Goal: Information Seeking & Learning: Learn about a topic

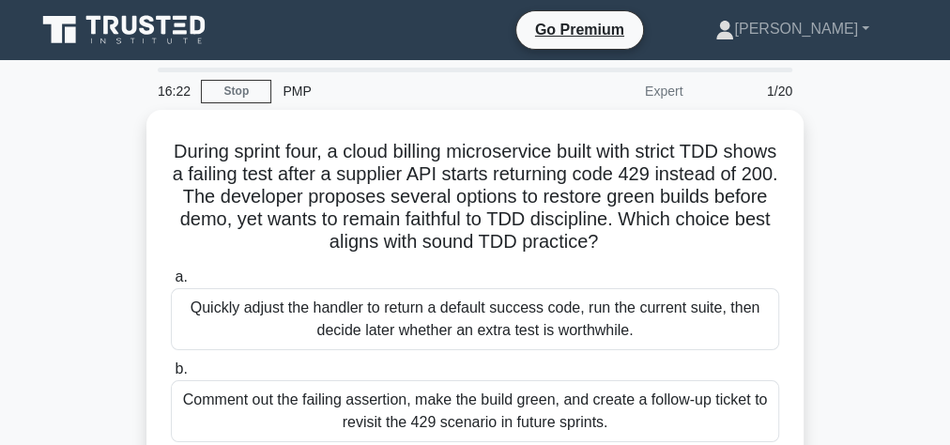
click at [159, 28] on icon at bounding box center [126, 30] width 180 height 36
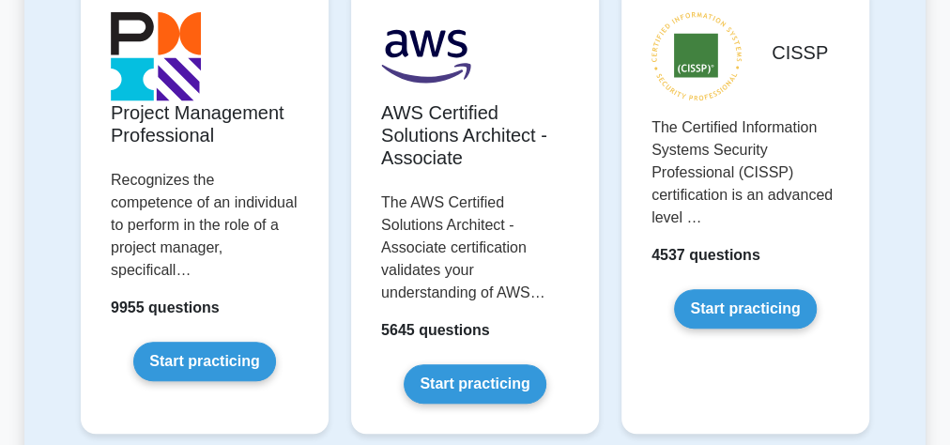
scroll to position [601, 0]
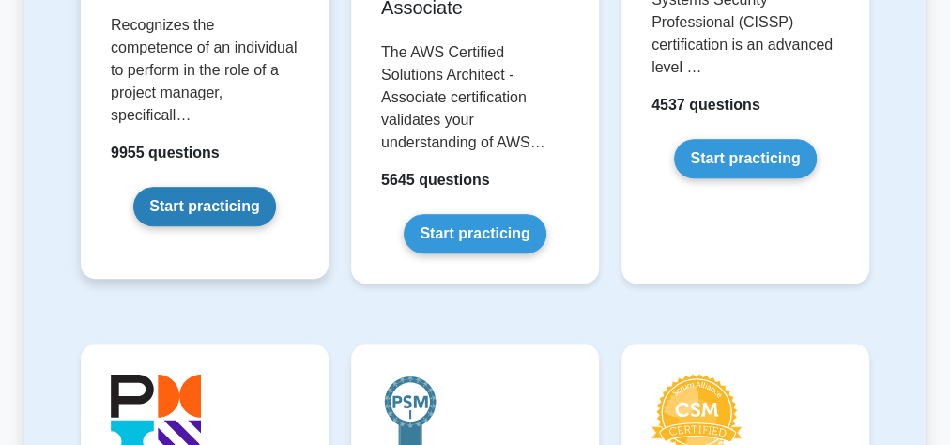
click at [231, 187] on link "Start practicing" at bounding box center [204, 206] width 142 height 39
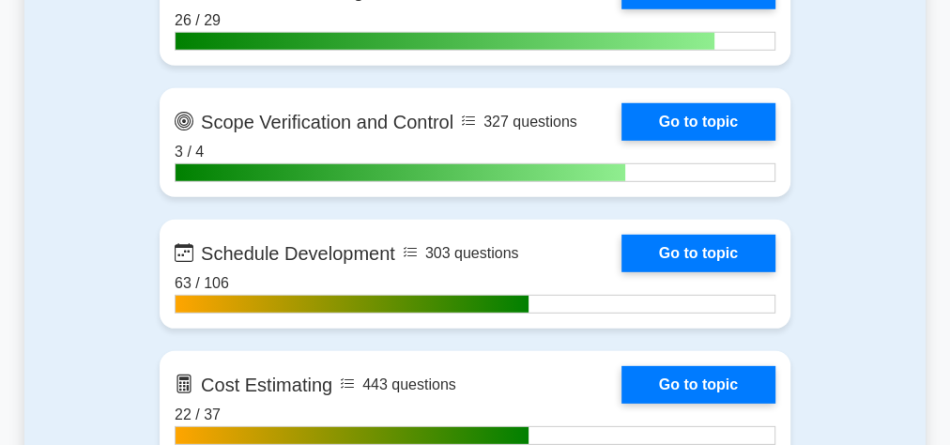
scroll to position [2779, 0]
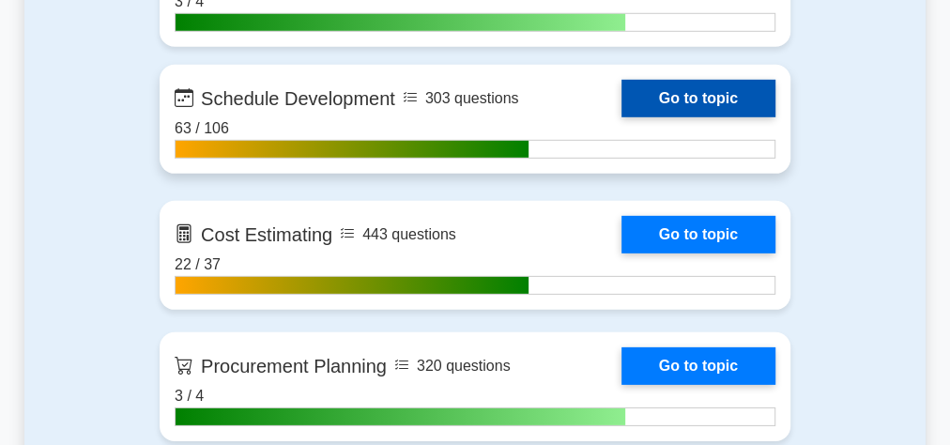
click at [621, 98] on link "Go to topic" at bounding box center [698, 99] width 154 height 38
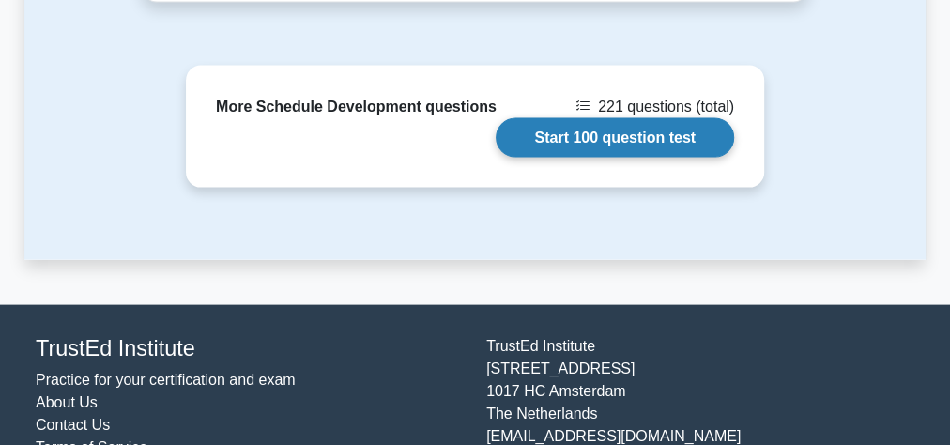
scroll to position [1779, 0]
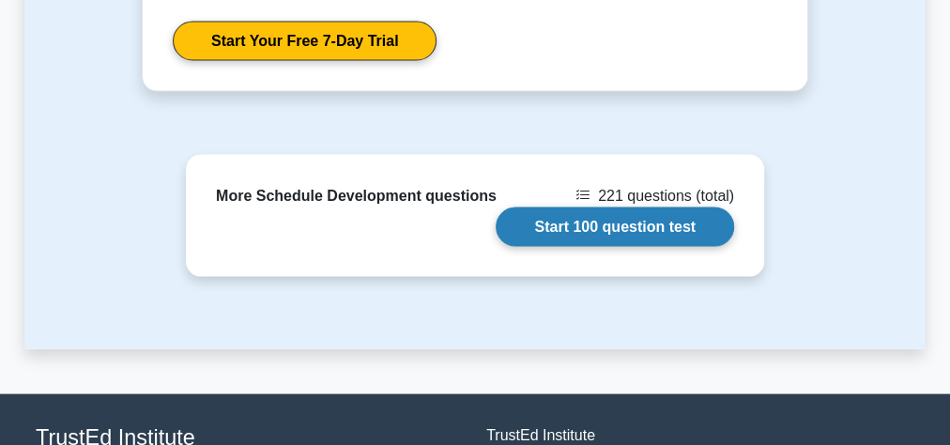
click at [564, 219] on link "Start 100 question test" at bounding box center [615, 226] width 238 height 39
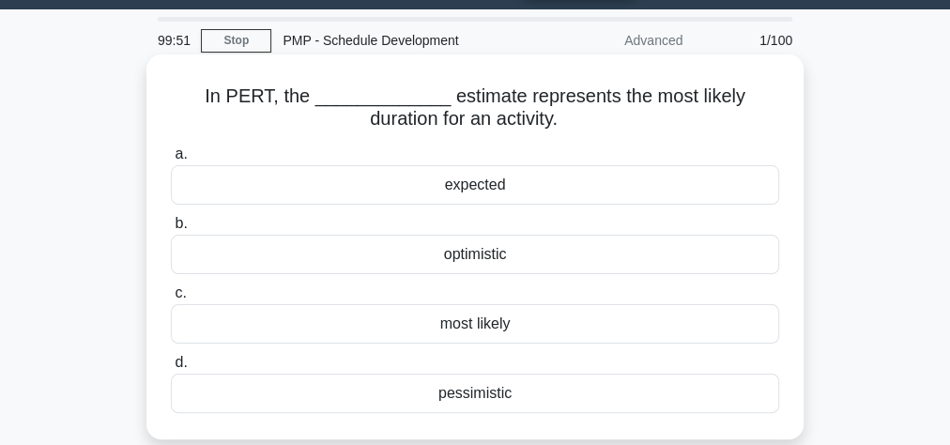
scroll to position [75, 0]
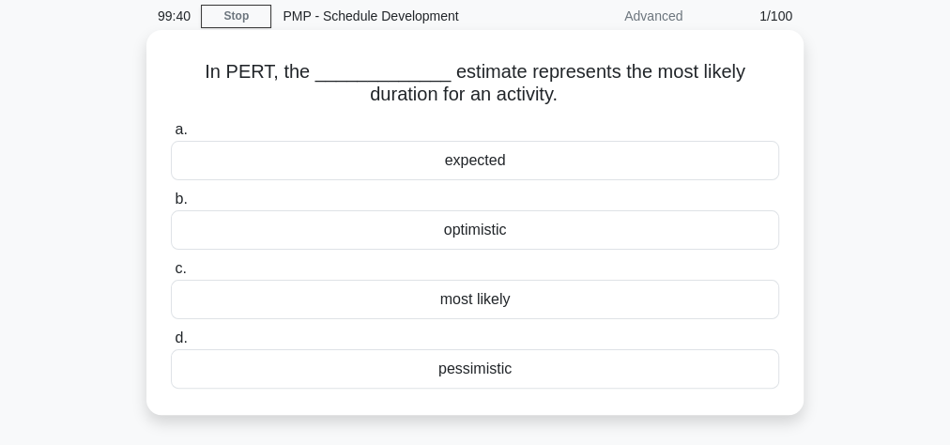
click at [500, 167] on div "expected" at bounding box center [475, 160] width 608 height 39
click at [171, 136] on input "a. expected" at bounding box center [171, 130] width 0 height 12
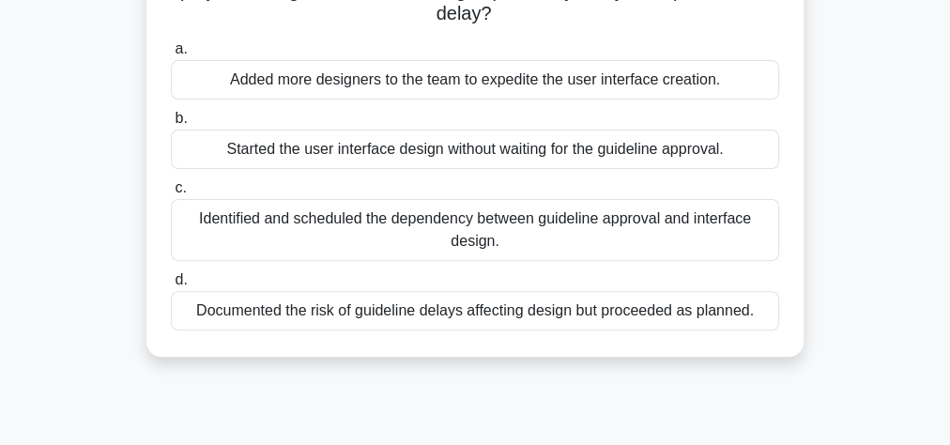
scroll to position [225, 0]
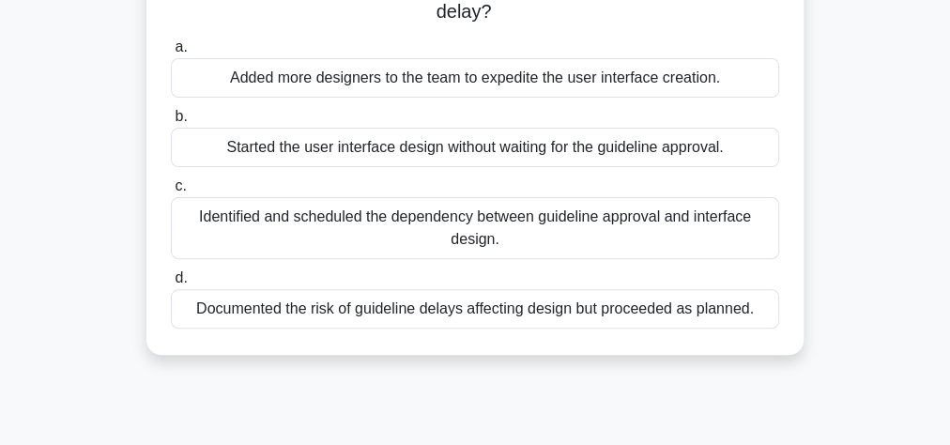
click at [360, 316] on div "Documented the risk of guideline delays affecting design but proceeded as plann…" at bounding box center [475, 308] width 608 height 39
click at [171, 284] on input "d. Documented the risk of guideline delays affecting design but proceeded as pl…" at bounding box center [171, 278] width 0 height 12
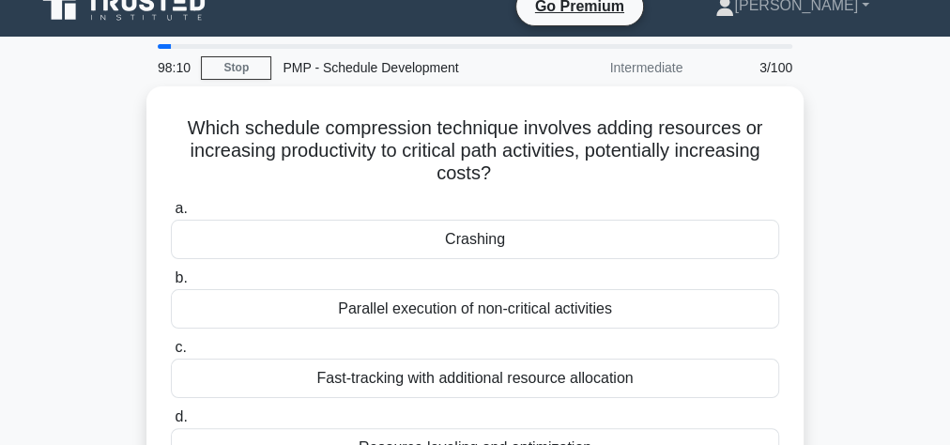
scroll to position [0, 0]
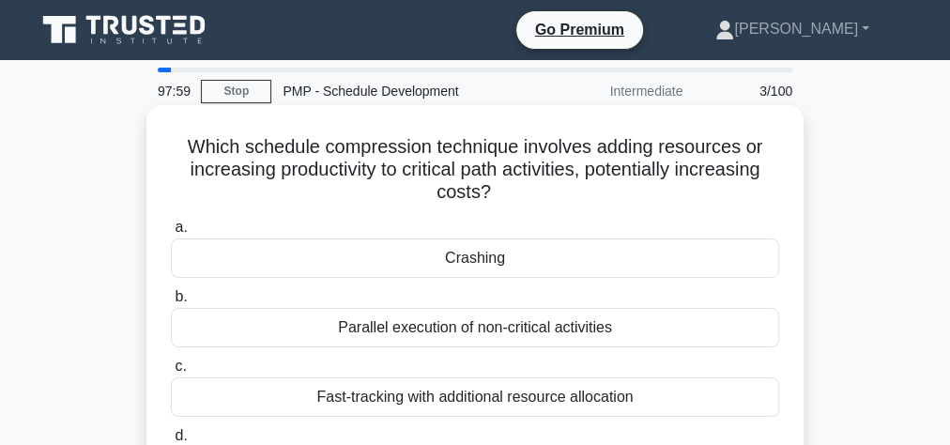
click at [529, 269] on div "Crashing" at bounding box center [475, 257] width 608 height 39
click at [171, 234] on input "a. Crashing" at bounding box center [171, 228] width 0 height 12
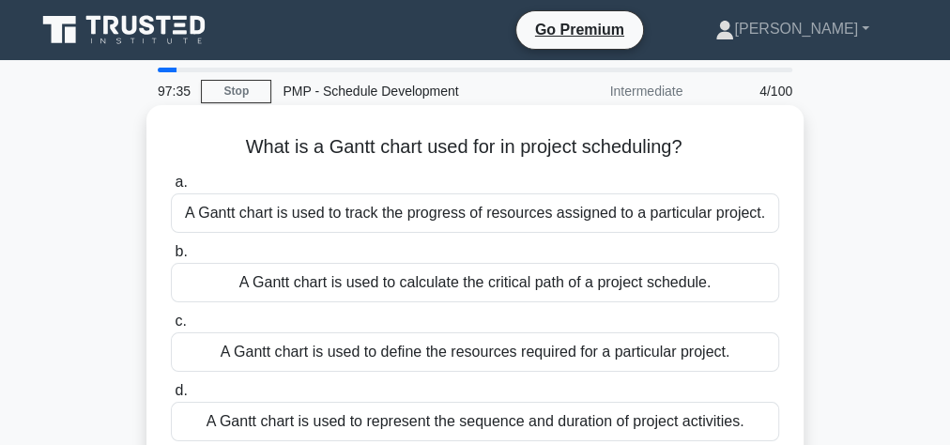
scroll to position [75, 0]
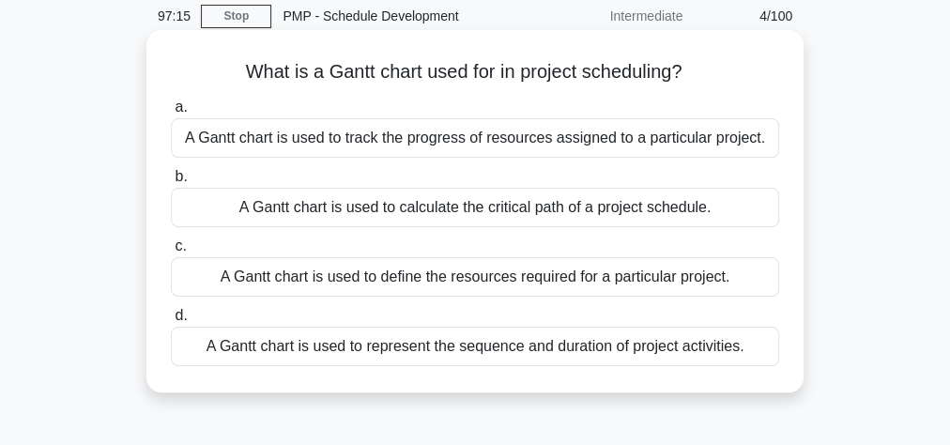
click at [517, 349] on div "A Gantt chart is used to represent the sequence and duration of project activit…" at bounding box center [475, 346] width 608 height 39
click at [171, 322] on input "d. A Gantt chart is used to represent the sequence and duration of project acti…" at bounding box center [171, 316] width 0 height 12
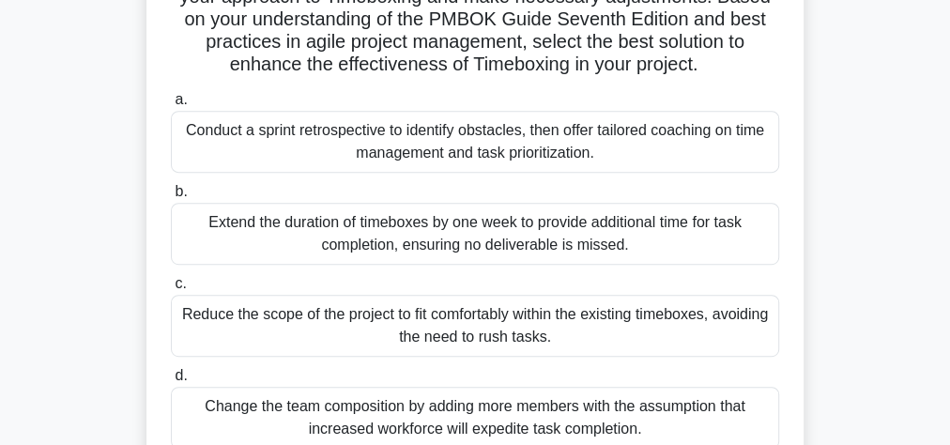
scroll to position [451, 0]
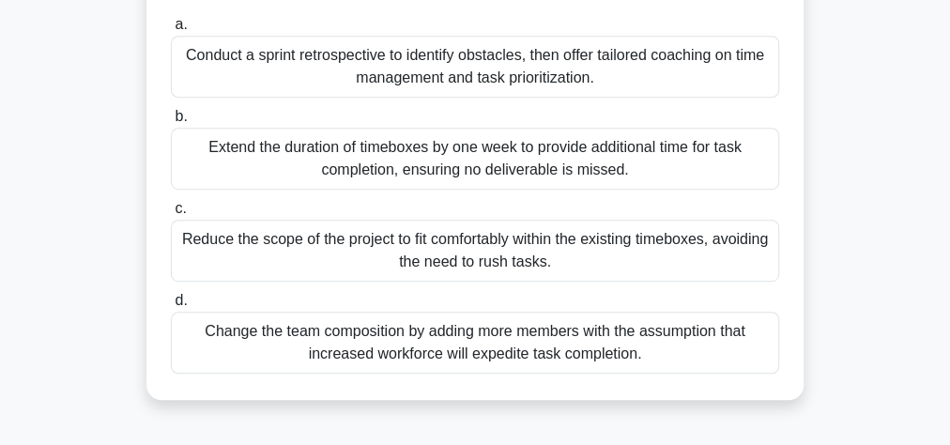
click at [379, 86] on div "Conduct a sprint retrospective to identify obstacles, then offer tailored coach…" at bounding box center [475, 67] width 608 height 62
click at [171, 31] on input "a. Conduct a sprint retrospective to identify obstacles, then offer tailored co…" at bounding box center [171, 25] width 0 height 12
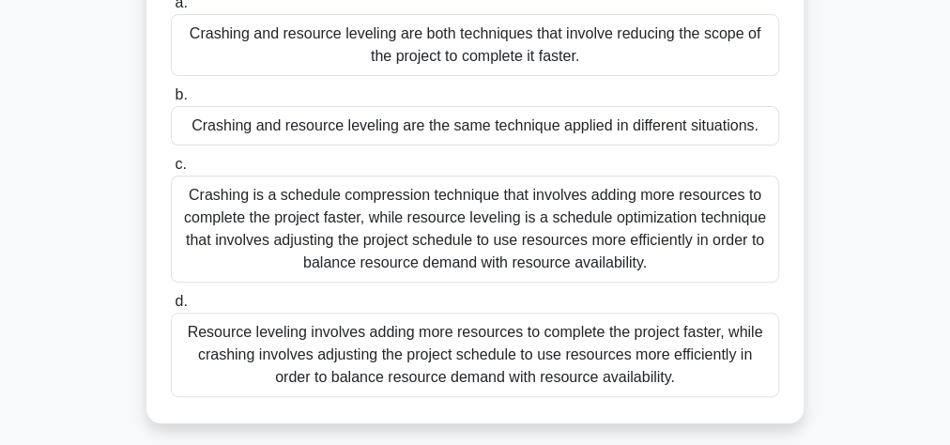
scroll to position [225, 0]
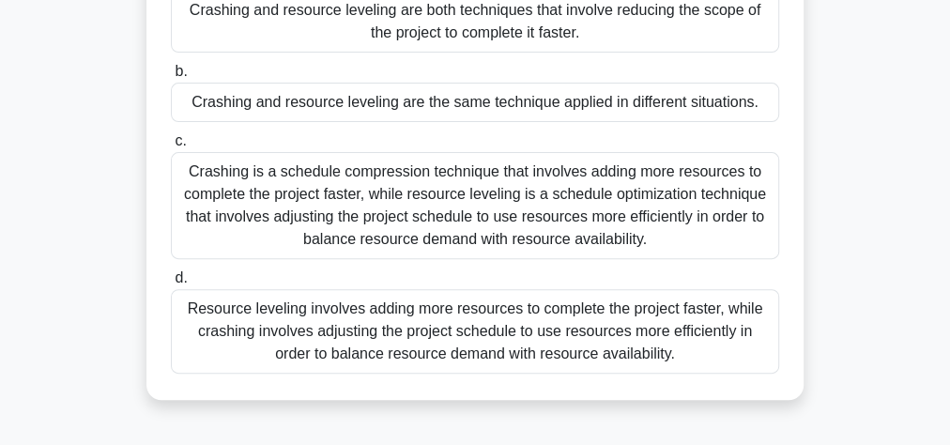
click at [426, 190] on div "Crashing is a schedule compression technique that involves adding more resource…" at bounding box center [475, 205] width 608 height 107
click at [171, 147] on input "c. Crashing is a schedule compression technique that involves adding more resou…" at bounding box center [171, 141] width 0 height 12
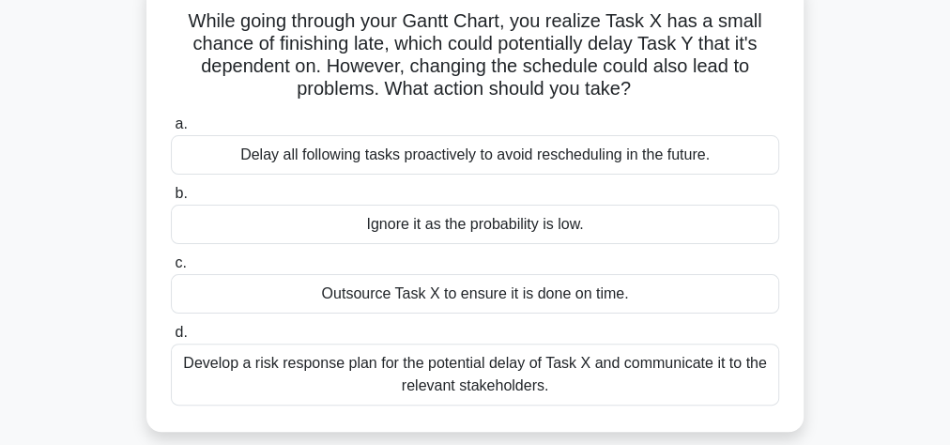
scroll to position [150, 0]
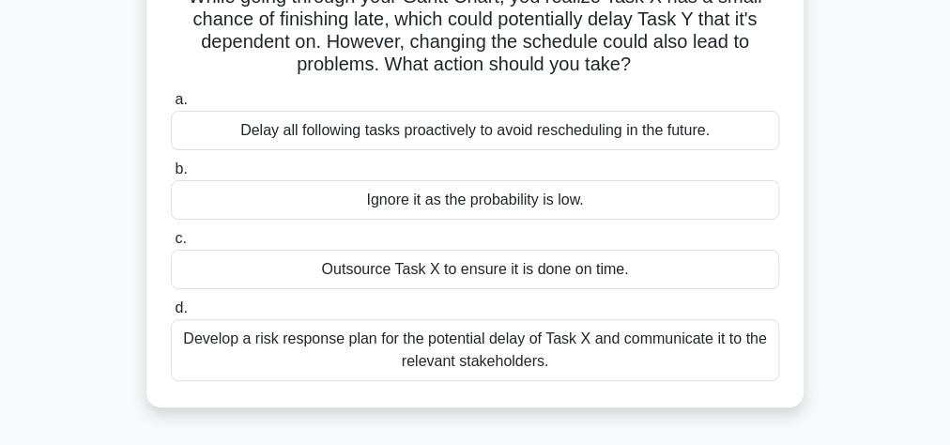
click at [438, 352] on div "Develop a risk response plan for the potential delay of Task X and communicate …" at bounding box center [475, 350] width 608 height 62
click at [171, 314] on input "d. Develop a risk response plan for the potential delay of Task X and communica…" at bounding box center [171, 308] width 0 height 12
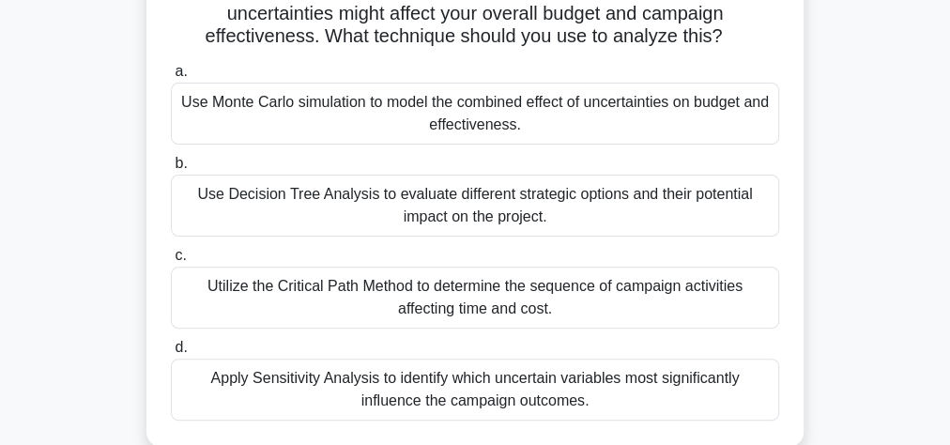
scroll to position [225, 0]
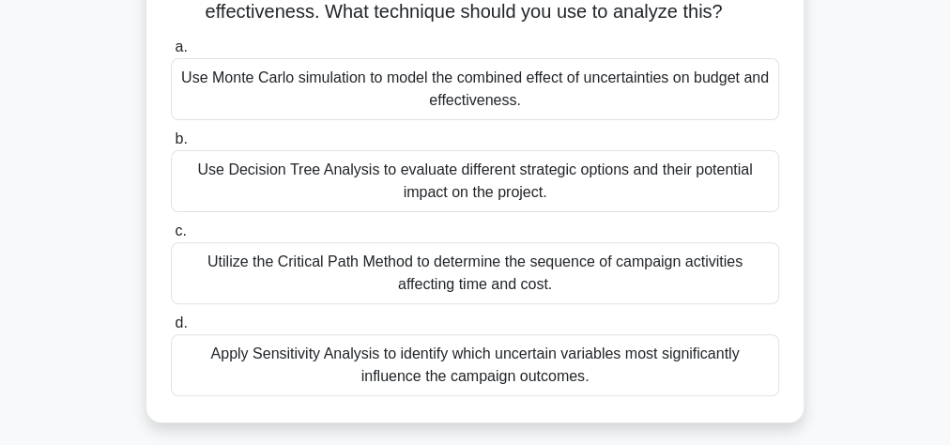
click at [385, 75] on div "Use Monte Carlo simulation to model the combined effect of uncertainties on bud…" at bounding box center [475, 89] width 608 height 62
click at [171, 54] on input "a. Use Monte Carlo simulation to model the combined effect of uncertainties on …" at bounding box center [171, 47] width 0 height 12
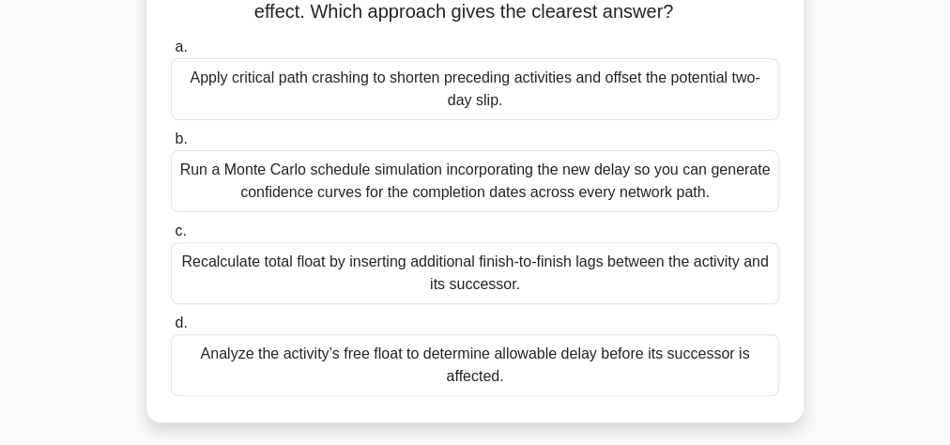
click at [628, 360] on div "Analyze the activity’s free float to determine allowable delay before its succe…" at bounding box center [475, 365] width 608 height 62
click at [171, 329] on input "d. Analyze the activity’s free float to determine allowable delay before its su…" at bounding box center [171, 323] width 0 height 12
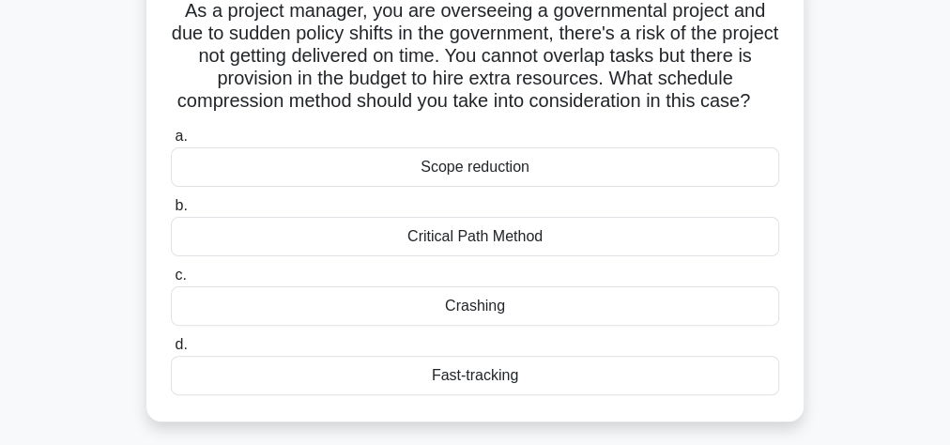
scroll to position [150, 0]
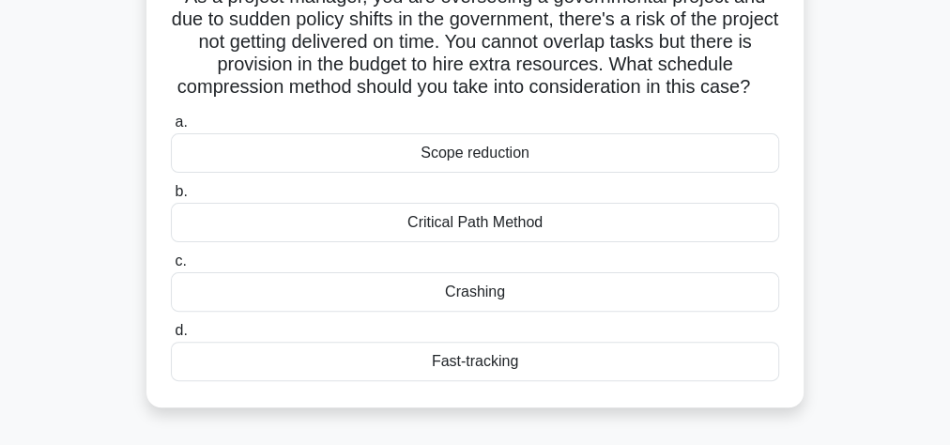
click at [467, 312] on div "Crashing" at bounding box center [475, 291] width 608 height 39
click at [171, 268] on input "c. Crashing" at bounding box center [171, 261] width 0 height 12
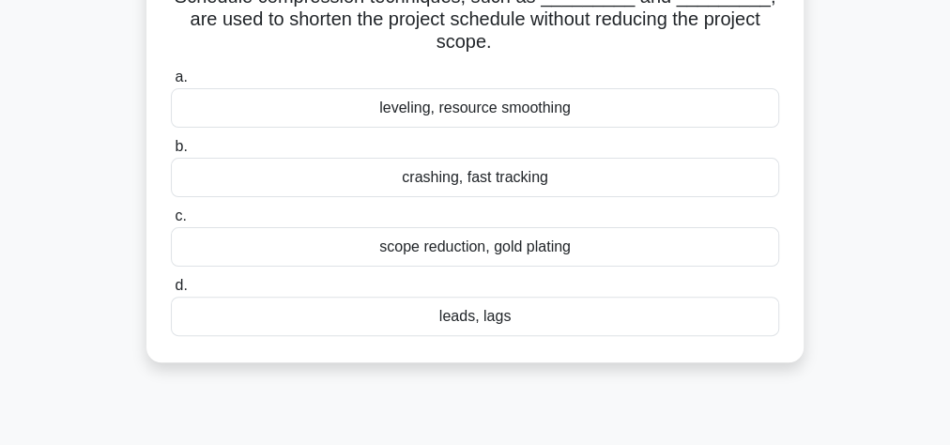
scroll to position [75, 0]
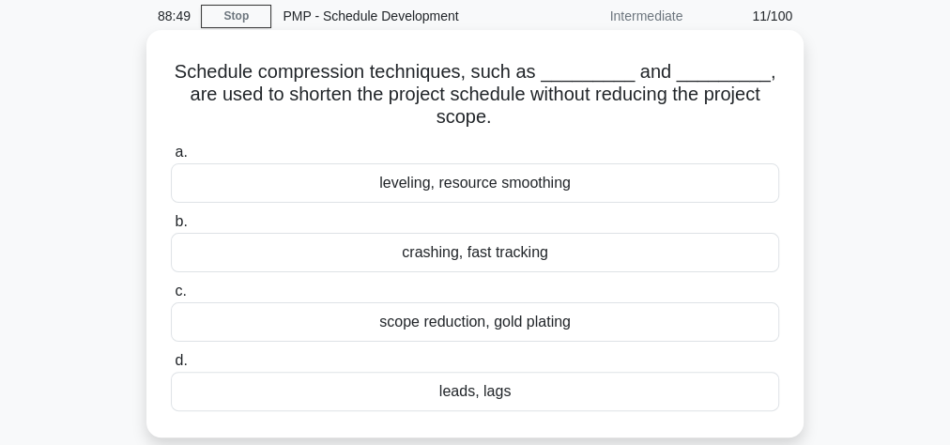
click at [498, 253] on div "crashing, fast tracking" at bounding box center [475, 252] width 608 height 39
click at [171, 228] on input "b. crashing, fast tracking" at bounding box center [171, 222] width 0 height 12
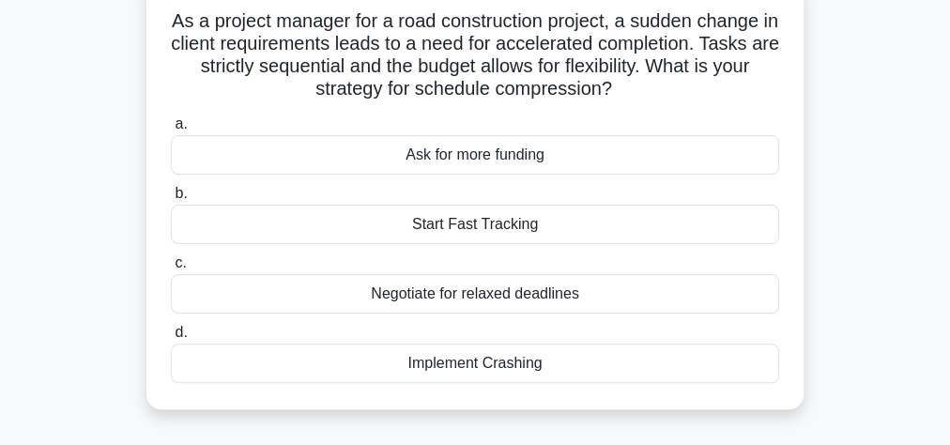
scroll to position [150, 0]
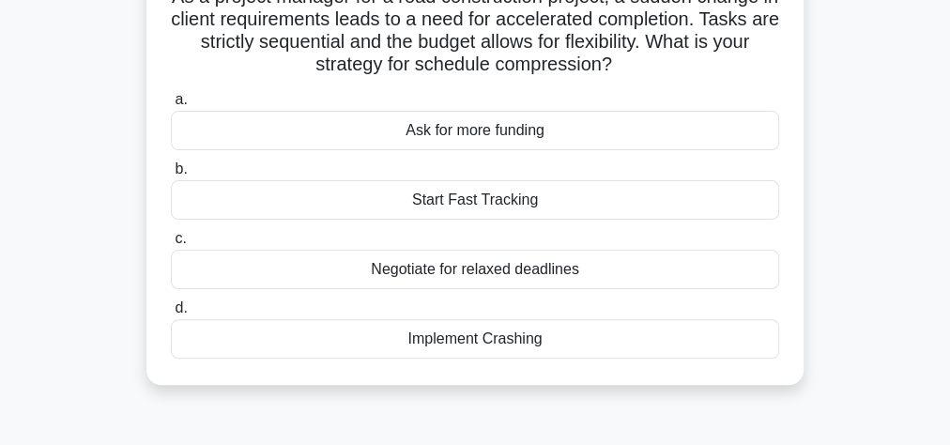
click at [573, 337] on div "Implement Crashing" at bounding box center [475, 338] width 608 height 39
click at [171, 314] on input "d. Implement Crashing" at bounding box center [171, 308] width 0 height 12
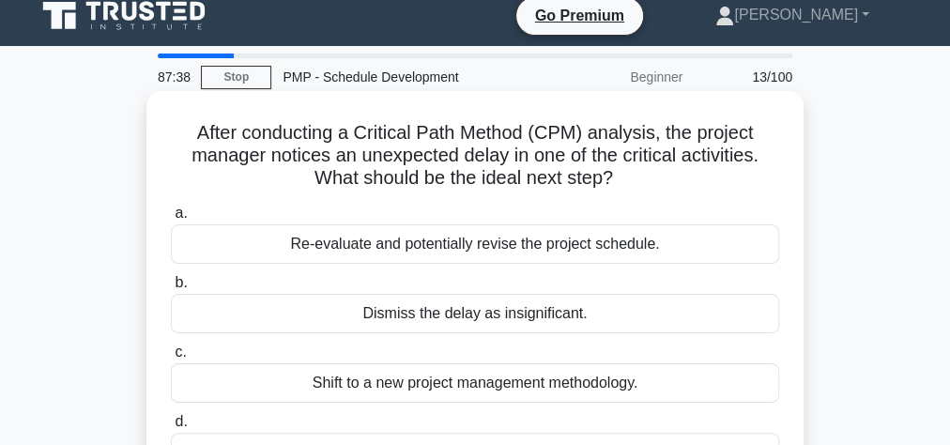
scroll to position [0, 0]
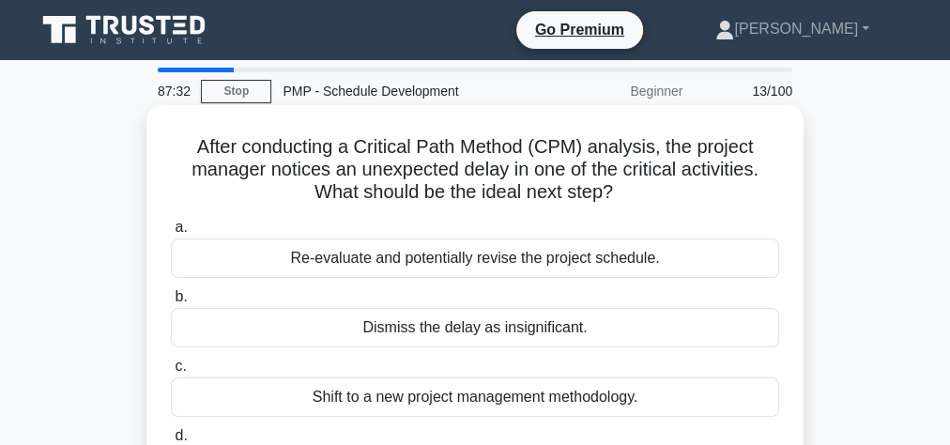
click at [524, 262] on div "Re-evaluate and potentially revise the project schedule." at bounding box center [475, 257] width 608 height 39
click at [171, 234] on input "a. Re-evaluate and potentially revise the project schedule." at bounding box center [171, 228] width 0 height 12
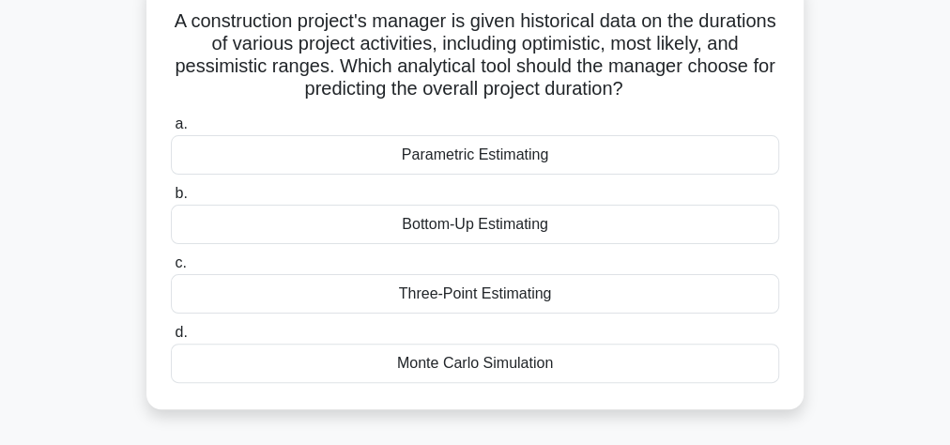
scroll to position [150, 0]
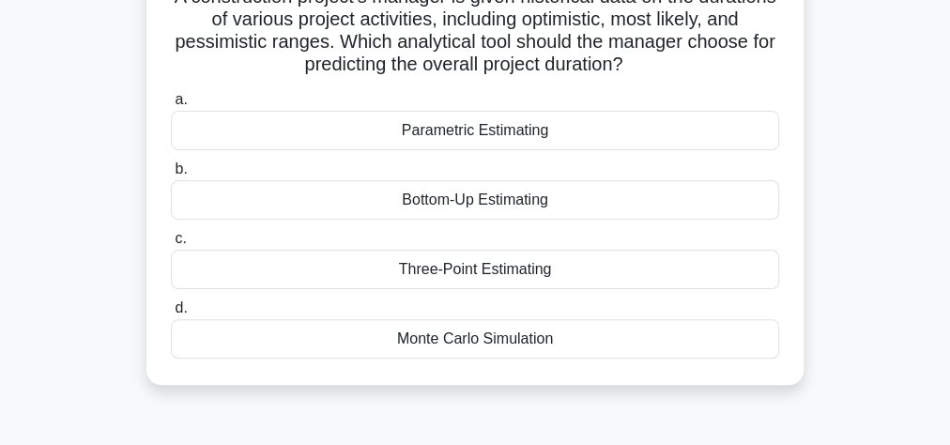
click at [467, 272] on div "Three-Point Estimating" at bounding box center [475, 269] width 608 height 39
click at [171, 245] on input "c. Three-Point Estimating" at bounding box center [171, 239] width 0 height 12
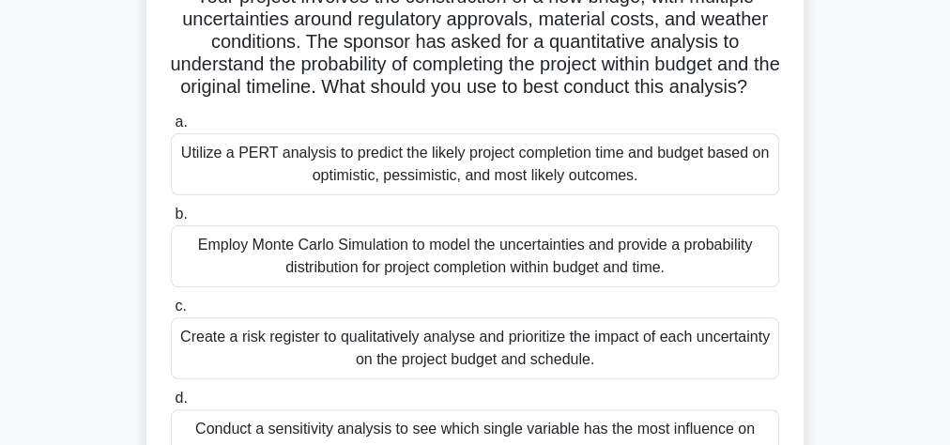
click at [387, 188] on div "Utilize a PERT analysis to predict the likely project completion time and budge…" at bounding box center [475, 164] width 608 height 62
click at [171, 129] on input "a. Utilize a PERT analysis to predict the likely project completion time and bu…" at bounding box center [171, 122] width 0 height 12
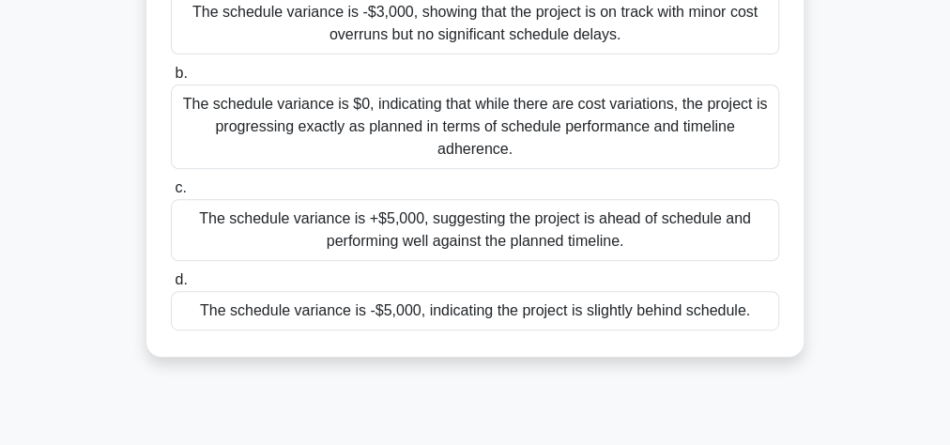
scroll to position [375, 0]
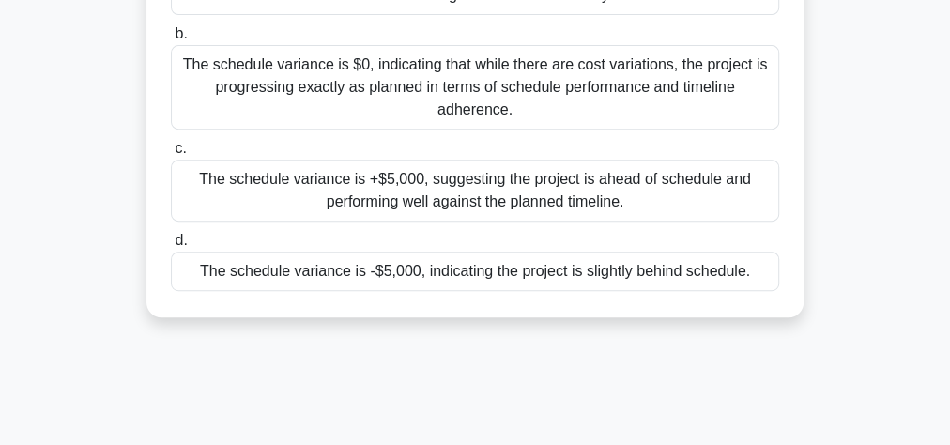
click at [469, 274] on div "The schedule variance is -$5,000, indicating the project is slightly behind sch…" at bounding box center [475, 271] width 608 height 39
click at [171, 247] on input "d. The schedule variance is -$5,000, indicating the project is slightly behind …" at bounding box center [171, 241] width 0 height 12
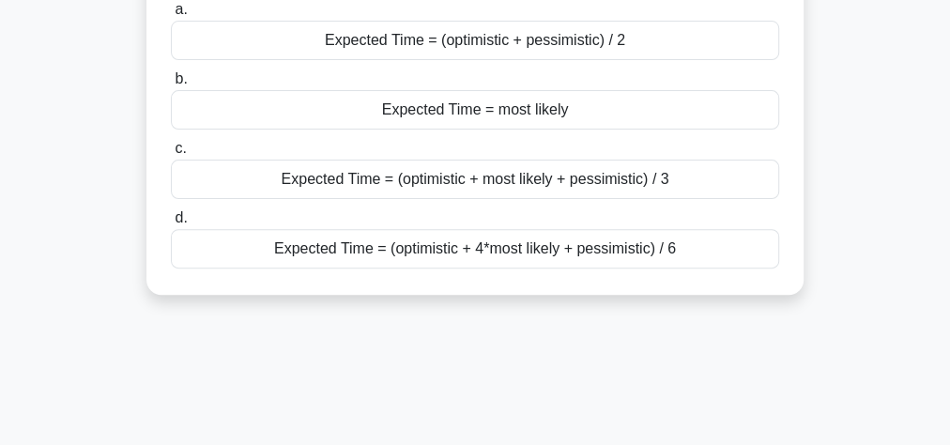
scroll to position [225, 0]
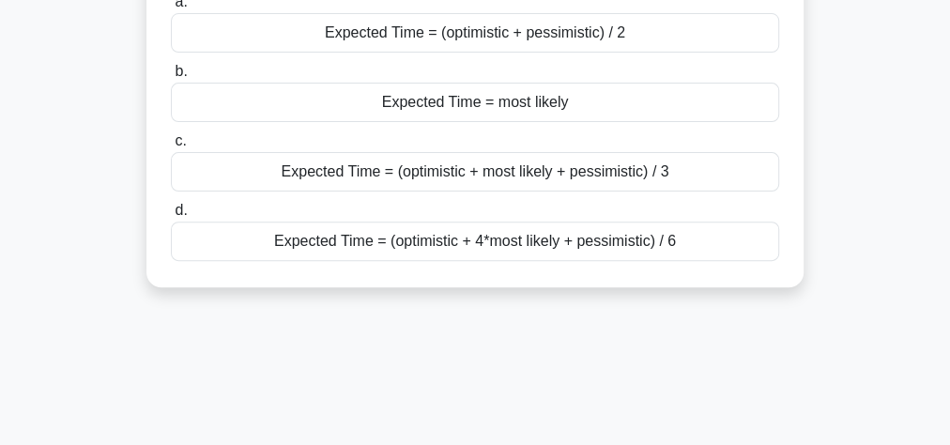
click at [408, 241] on div "Expected Time = (optimistic + 4*most likely + pessimistic) / 6" at bounding box center [475, 241] width 608 height 39
click at [171, 217] on input "d. Expected Time = (optimistic + 4*most likely + pessimistic) / 6" at bounding box center [171, 211] width 0 height 12
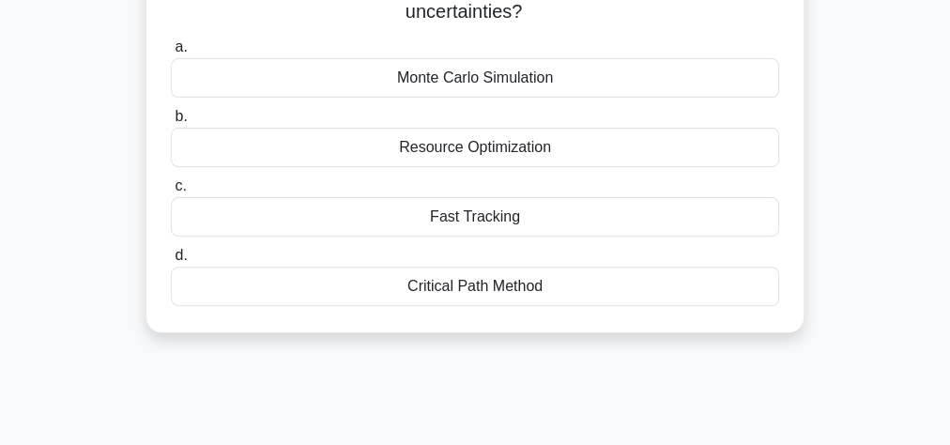
click at [440, 287] on div "Critical Path Method" at bounding box center [475, 286] width 608 height 39
click at [171, 262] on input "d. Critical Path Method" at bounding box center [171, 256] width 0 height 12
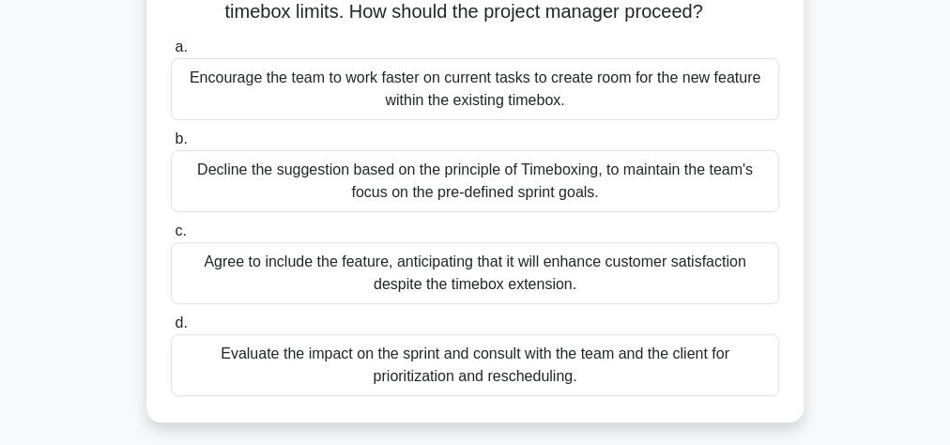
scroll to position [150, 0]
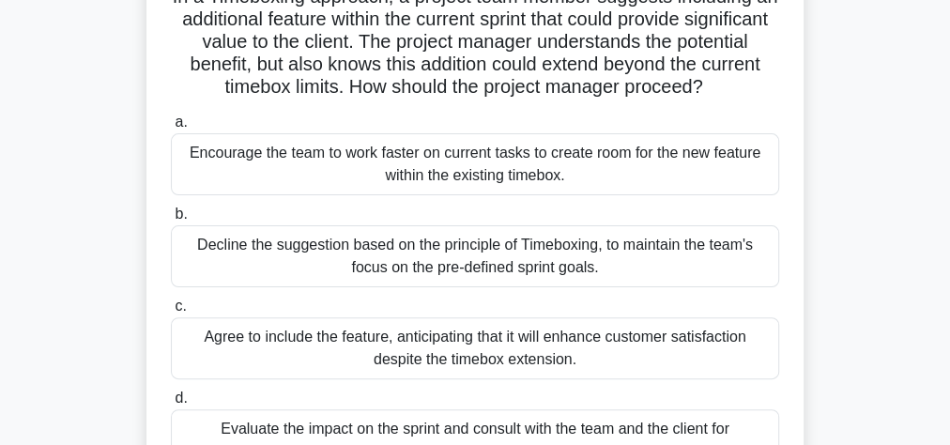
click at [421, 165] on div "Encourage the team to work faster on current tasks to create room for the new f…" at bounding box center [475, 164] width 608 height 62
click at [171, 129] on input "a. Encourage the team to work faster on current tasks to create room for the ne…" at bounding box center [171, 122] width 0 height 12
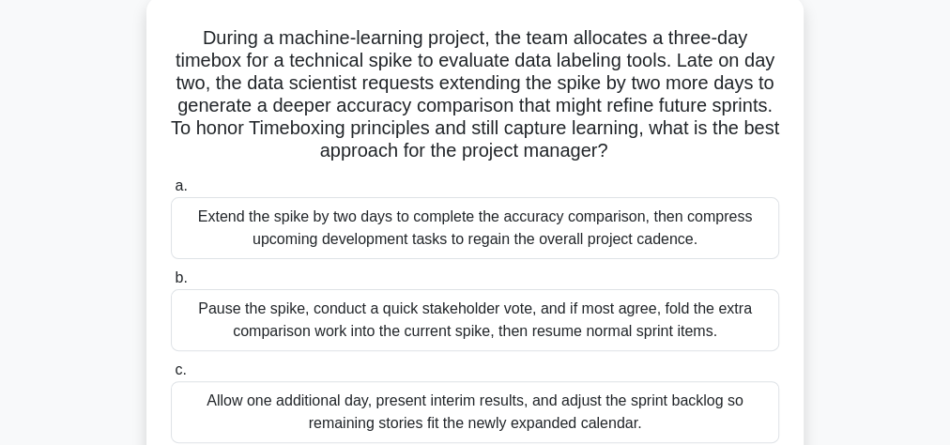
scroll to position [0, 0]
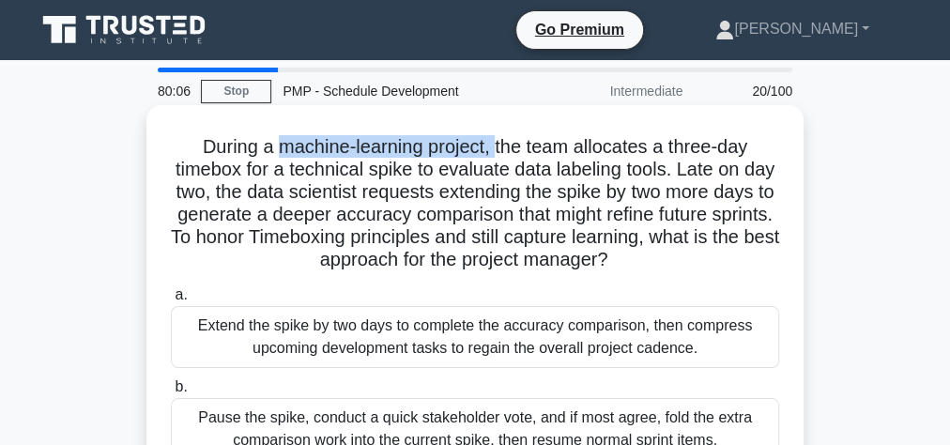
drag, startPoint x: 275, startPoint y: 145, endPoint x: 499, endPoint y: 143, distance: 224.4
click at [499, 143] on h5 "During a machine-learning project, the team allocates a three-day timebox for a…" at bounding box center [475, 203] width 612 height 137
copy h5 "machine-learning project,"
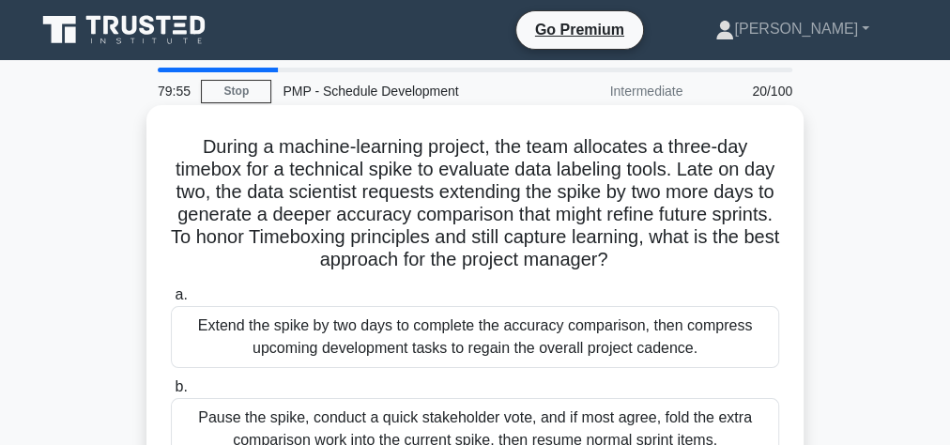
click at [396, 226] on h5 "During a machine-learning project, the team allocates a three-day timebox for a…" at bounding box center [475, 203] width 612 height 137
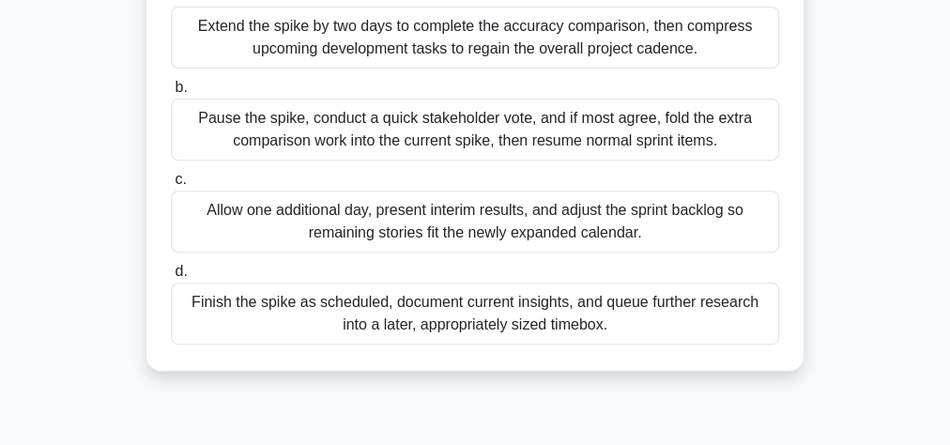
scroll to position [300, 0]
click at [398, 306] on div "Finish the spike as scheduled, document current insights, and queue further res…" at bounding box center [475, 313] width 608 height 62
click at [171, 277] on input "d. Finish the spike as scheduled, document current insights, and queue further …" at bounding box center [171, 271] width 0 height 12
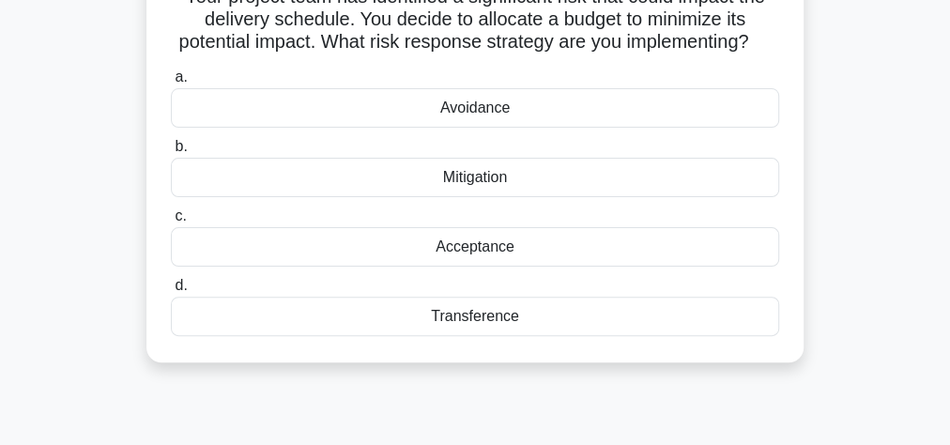
scroll to position [75, 0]
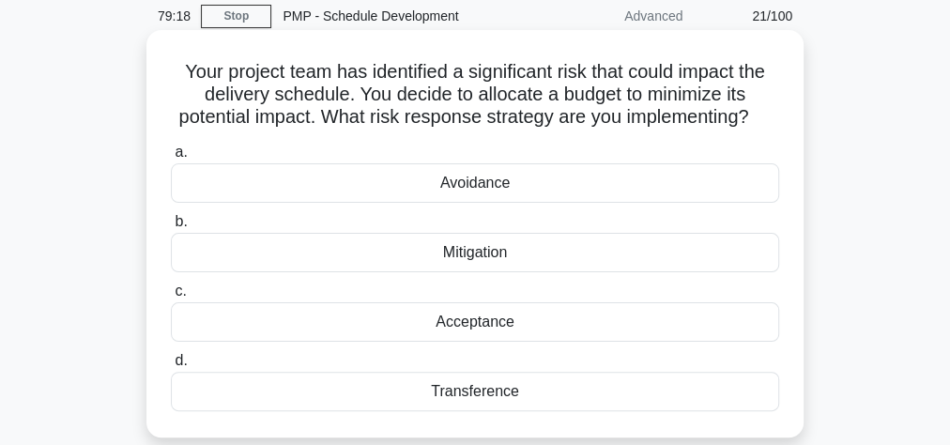
click at [482, 272] on div "Mitigation" at bounding box center [475, 252] width 608 height 39
click at [171, 228] on input "b. Mitigation" at bounding box center [171, 222] width 0 height 12
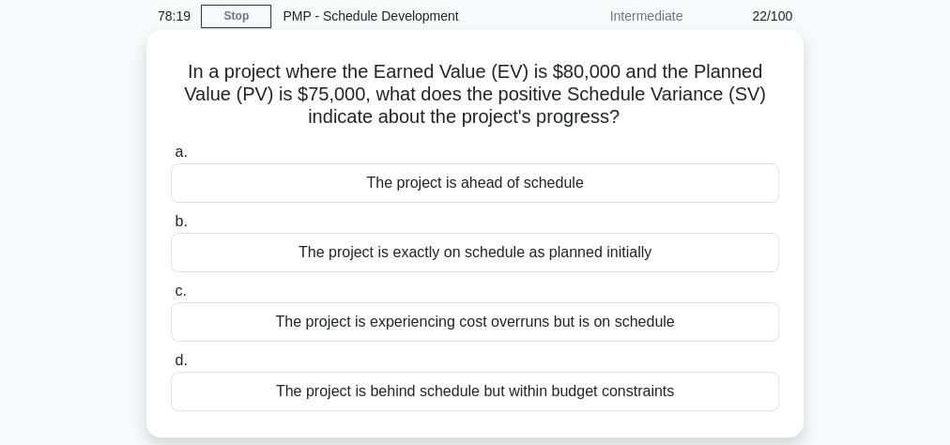
click at [507, 323] on div "The project is experiencing cost overruns but is on schedule" at bounding box center [475, 321] width 608 height 39
click at [171, 298] on input "c. The project is experiencing cost overruns but is on schedule" at bounding box center [171, 291] width 0 height 12
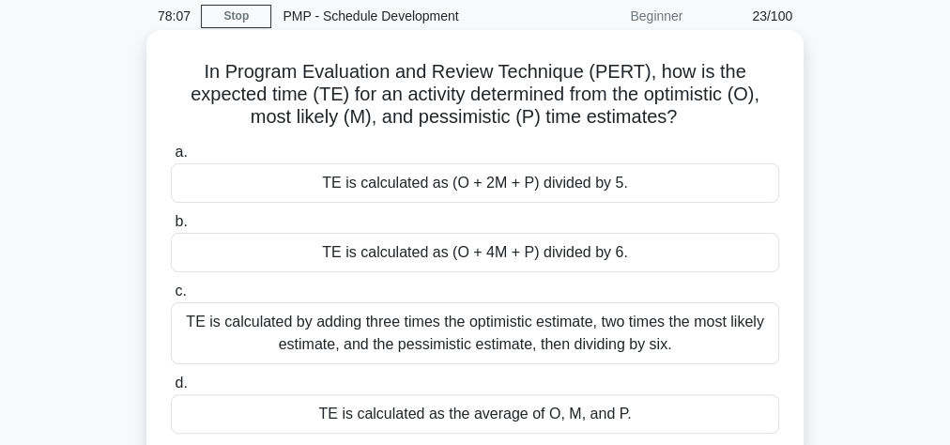
scroll to position [150, 0]
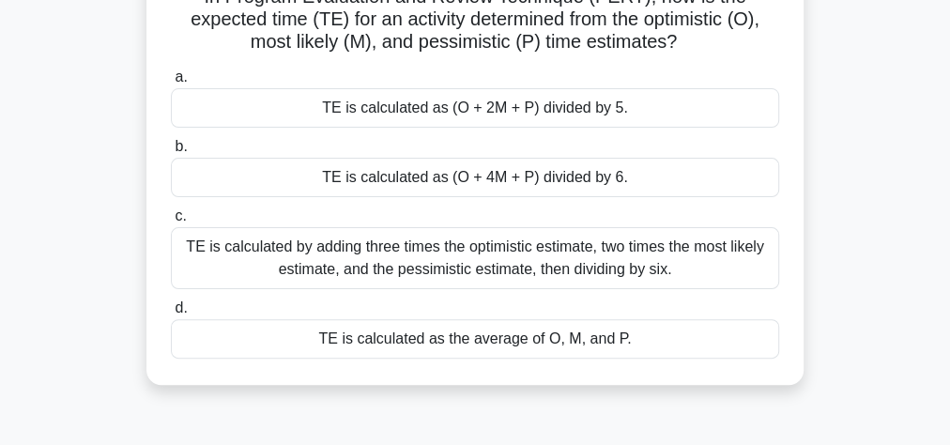
click at [503, 182] on div "TE is calculated as (O + 4M + P) divided by 6." at bounding box center [475, 177] width 608 height 39
click at [171, 153] on input "b. TE is calculated as (O + 4M + P) divided by 6." at bounding box center [171, 147] width 0 height 12
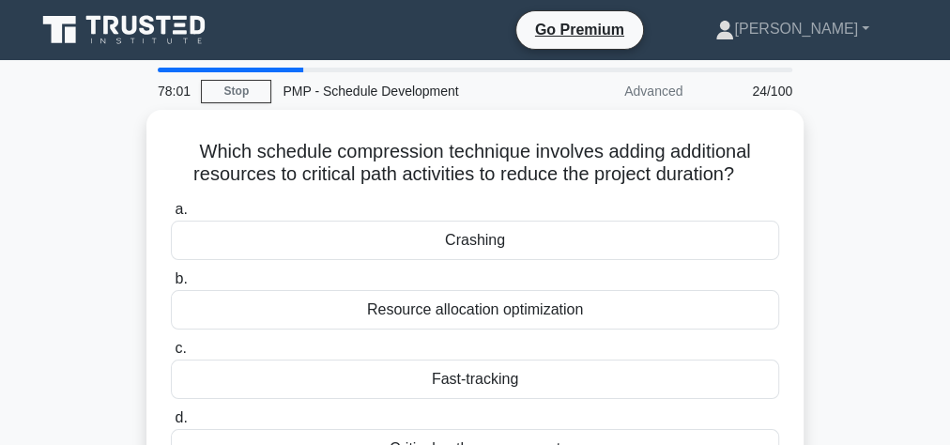
scroll to position [0, 0]
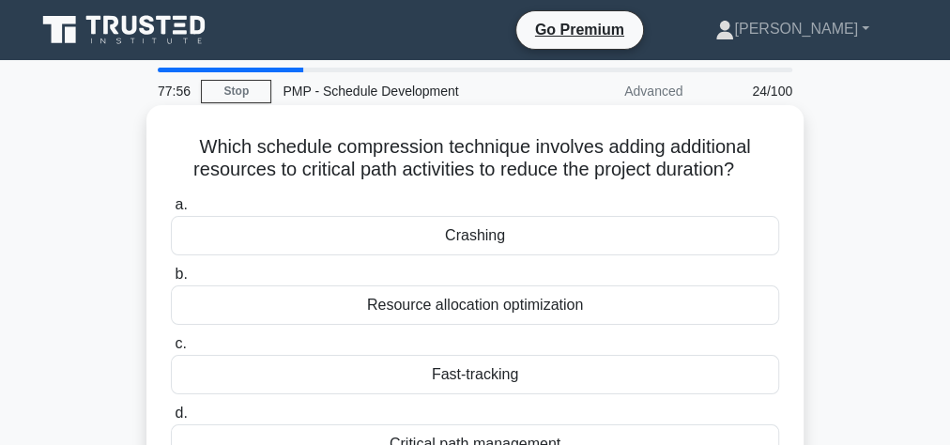
click at [449, 238] on div "Crashing" at bounding box center [475, 235] width 608 height 39
click at [171, 211] on input "a. Crashing" at bounding box center [171, 205] width 0 height 12
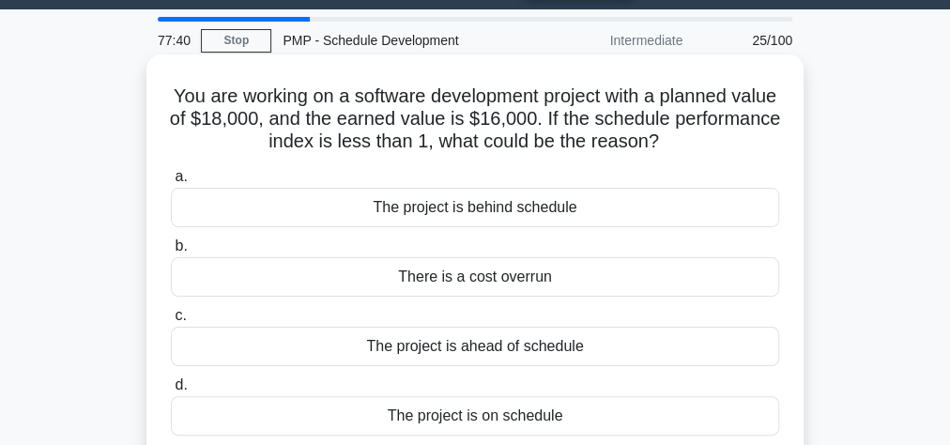
scroll to position [75, 0]
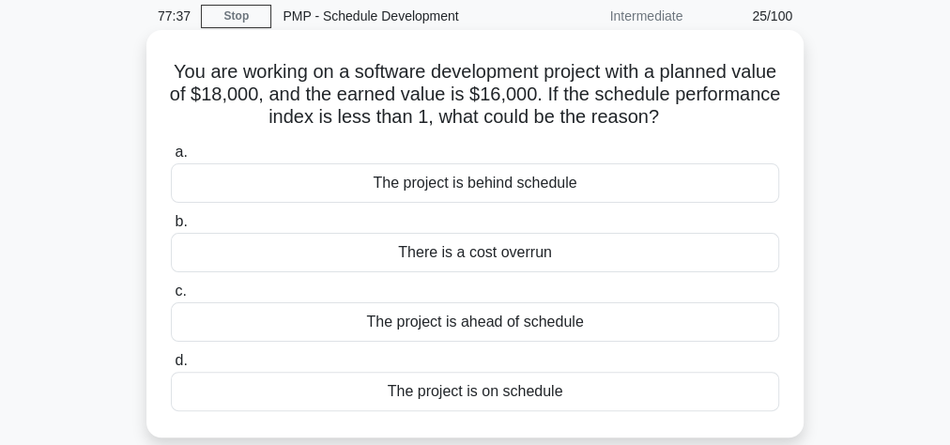
click at [520, 184] on div "The project is behind schedule" at bounding box center [475, 182] width 608 height 39
click at [171, 159] on input "a. The project is behind schedule" at bounding box center [171, 152] width 0 height 12
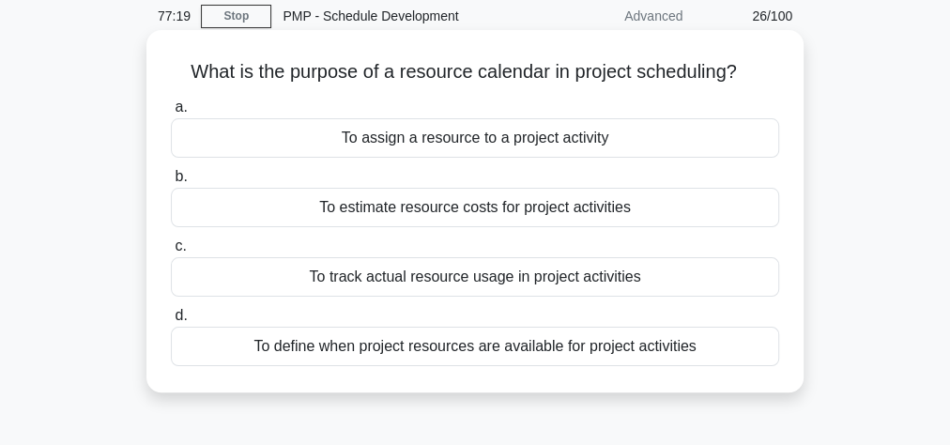
click at [467, 347] on div "To define when project resources are available for project activities" at bounding box center [475, 346] width 608 height 39
click at [171, 322] on input "d. To define when project resources are available for project activities" at bounding box center [171, 316] width 0 height 12
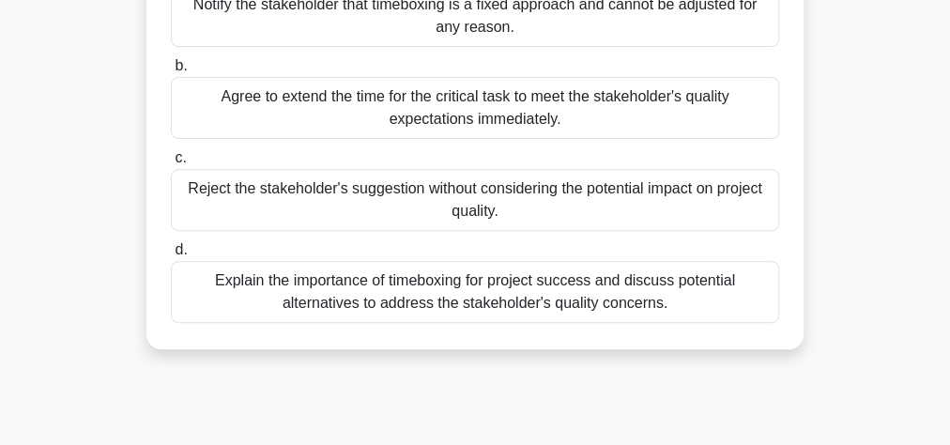
scroll to position [300, 0]
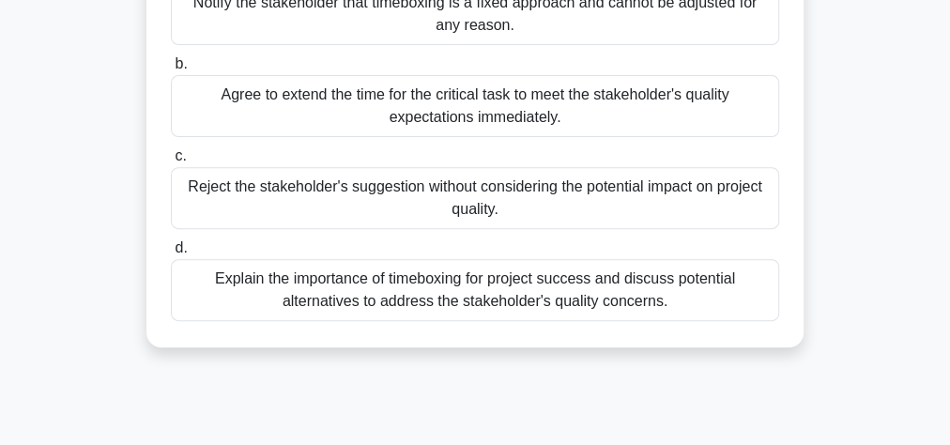
click at [513, 314] on div "Explain the importance of timeboxing for project success and discuss potential …" at bounding box center [475, 290] width 608 height 62
click at [171, 254] on input "d. Explain the importance of timeboxing for project success and discuss potenti…" at bounding box center [171, 248] width 0 height 12
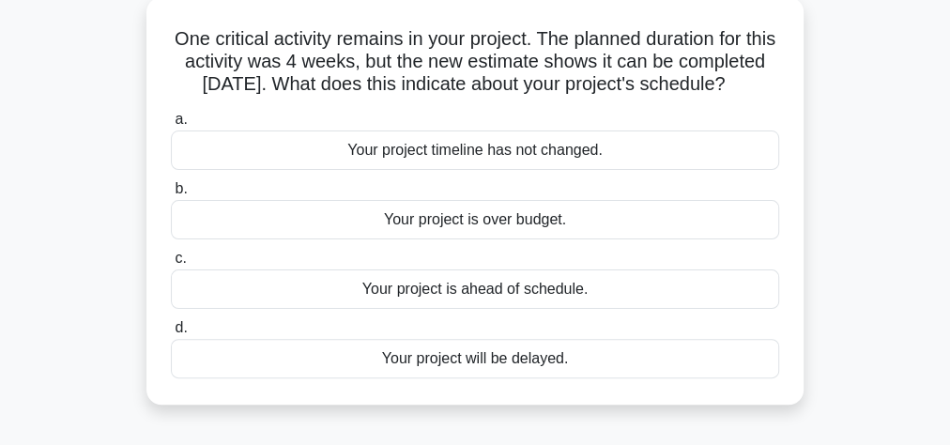
scroll to position [150, 0]
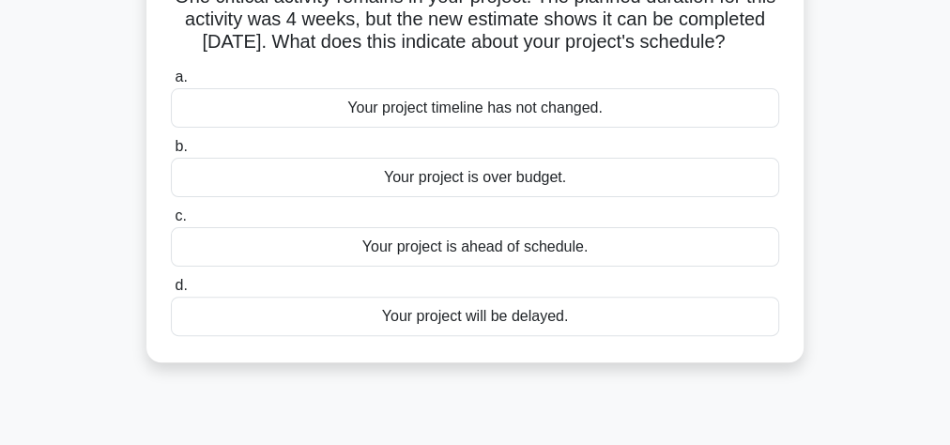
click at [539, 267] on div "Your project is ahead of schedule." at bounding box center [475, 246] width 608 height 39
click at [171, 222] on input "c. Your project is ahead of schedule." at bounding box center [171, 216] width 0 height 12
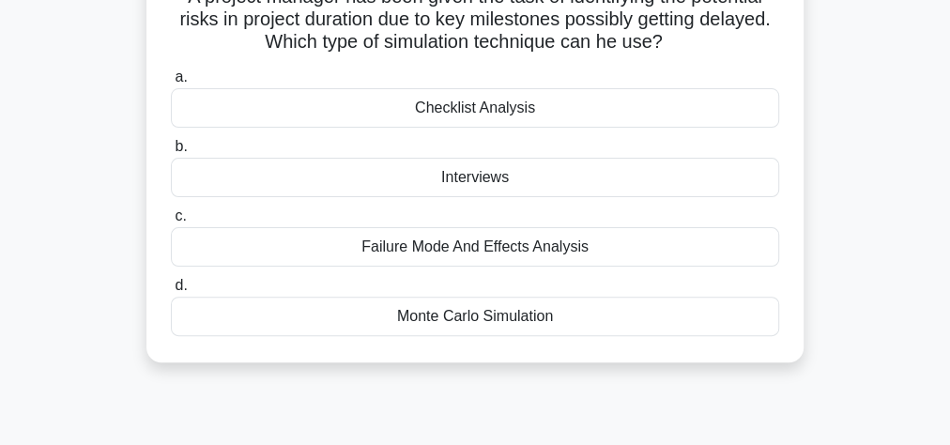
click at [560, 318] on div "Monte Carlo Simulation" at bounding box center [475, 316] width 608 height 39
click at [171, 292] on input "d. Monte Carlo Simulation" at bounding box center [171, 286] width 0 height 12
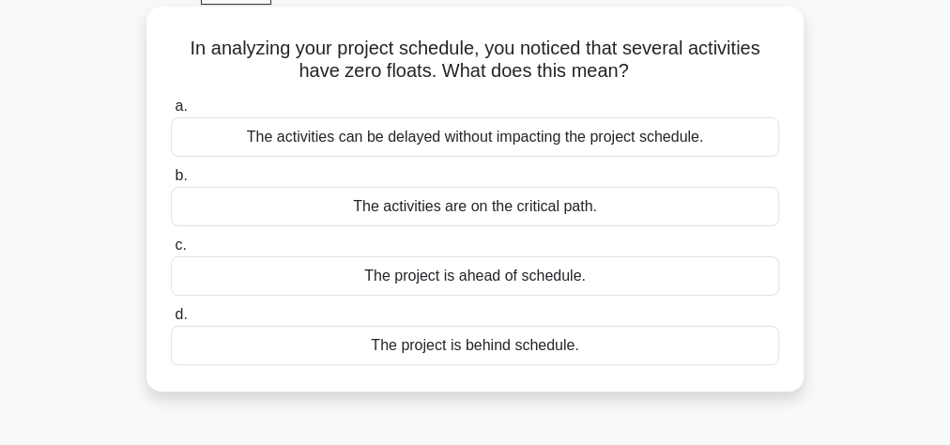
scroll to position [75, 0]
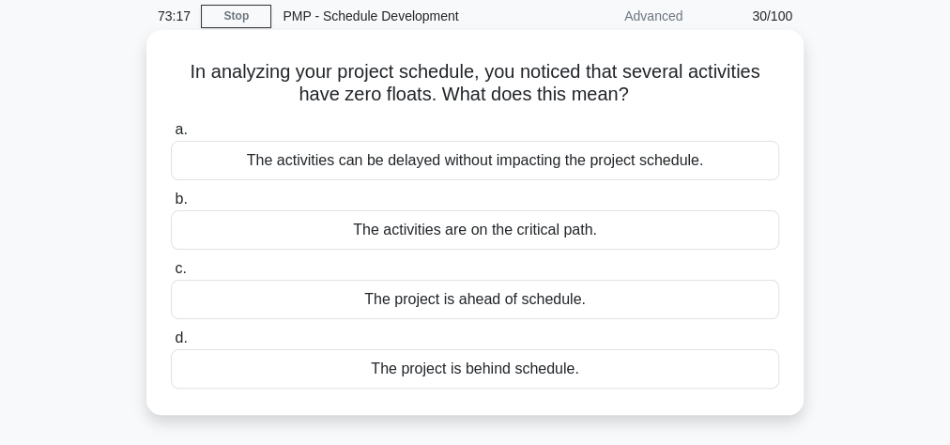
click at [467, 161] on div "The activities can be delayed without impacting the project schedule." at bounding box center [475, 160] width 608 height 39
click at [171, 136] on input "a. The activities can be delayed without impacting the project schedule." at bounding box center [171, 130] width 0 height 12
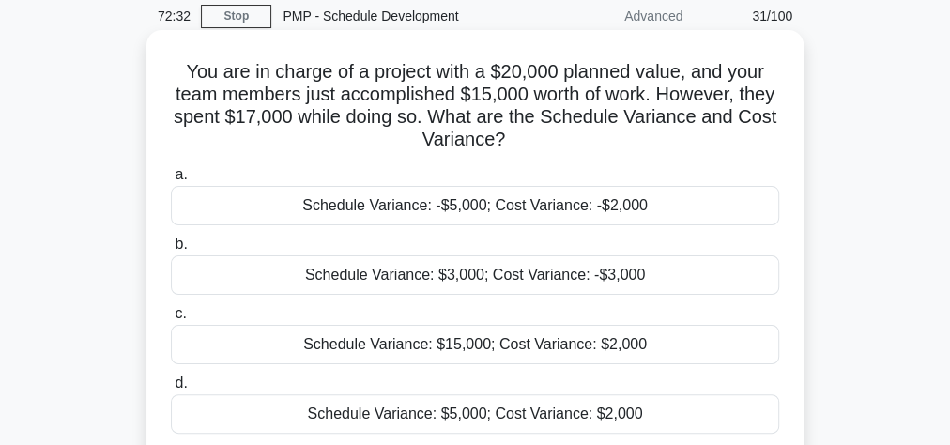
click at [554, 204] on div "Schedule Variance: -$5,000; Cost Variance: -$2,000" at bounding box center [475, 205] width 608 height 39
click at [171, 181] on input "a. Schedule Variance: -$5,000; Cost Variance: -$2,000" at bounding box center [171, 175] width 0 height 12
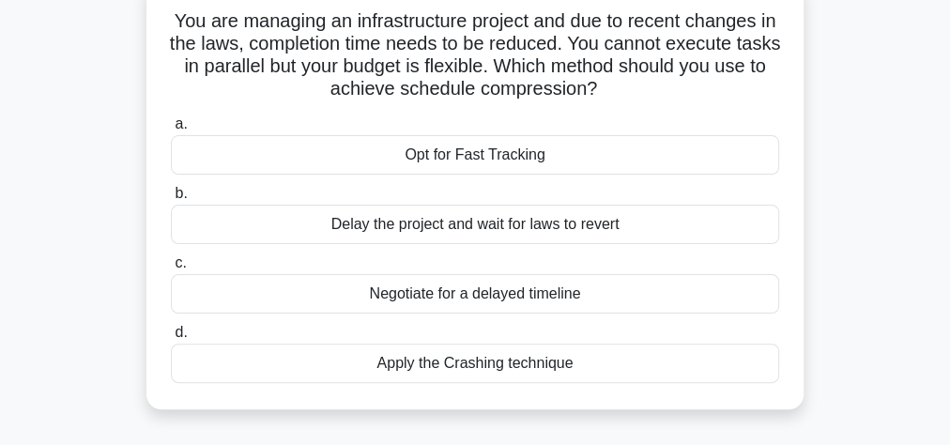
scroll to position [150, 0]
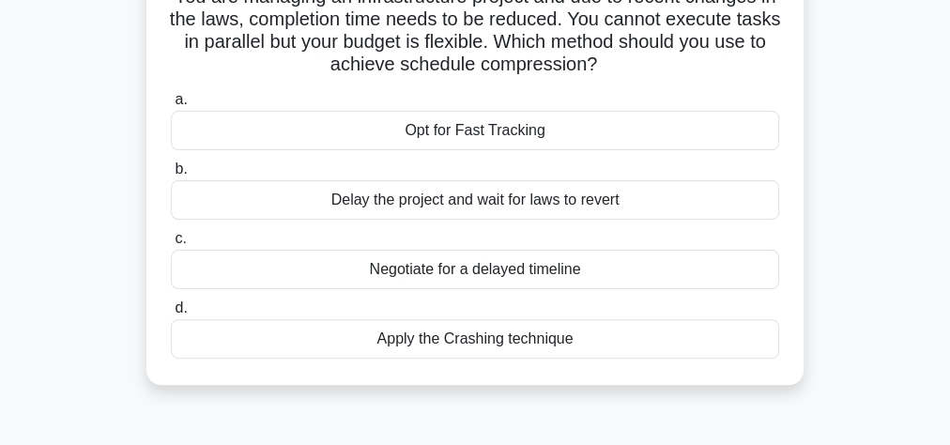
click at [500, 343] on div "Apply the Crashing technique" at bounding box center [475, 338] width 608 height 39
click at [171, 314] on input "d. Apply the Crashing technique" at bounding box center [171, 308] width 0 height 12
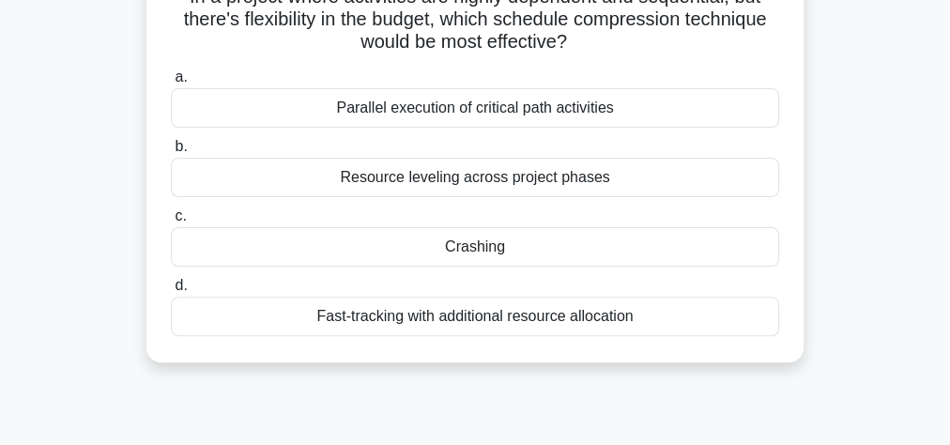
click at [522, 250] on div "Crashing" at bounding box center [475, 246] width 608 height 39
click at [171, 222] on input "c. Crashing" at bounding box center [171, 216] width 0 height 12
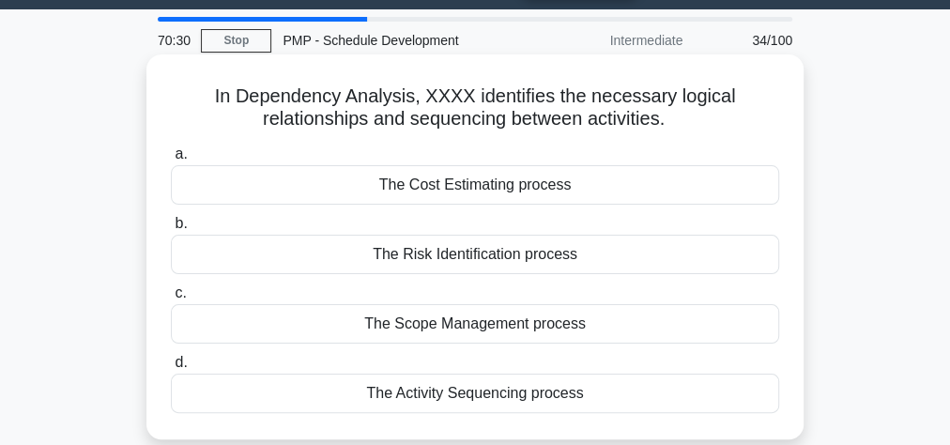
scroll to position [75, 0]
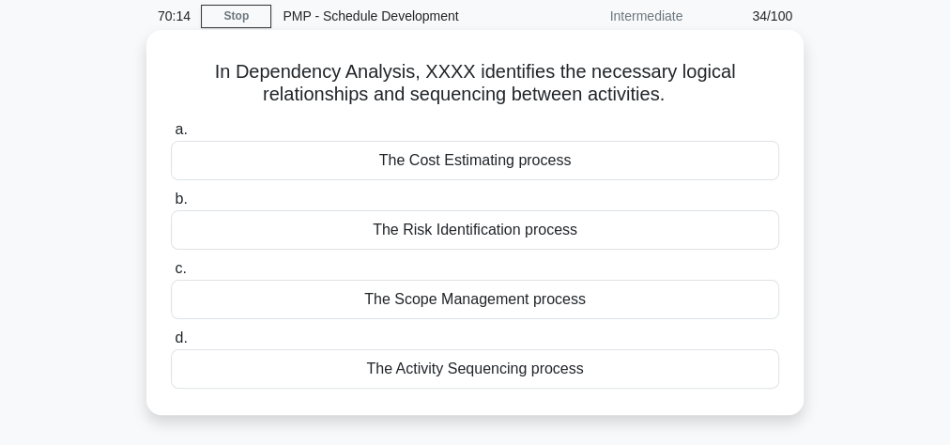
click at [502, 367] on div "The Activity Sequencing process" at bounding box center [475, 368] width 608 height 39
click at [171, 345] on input "d. The Activity Sequencing process" at bounding box center [171, 338] width 0 height 12
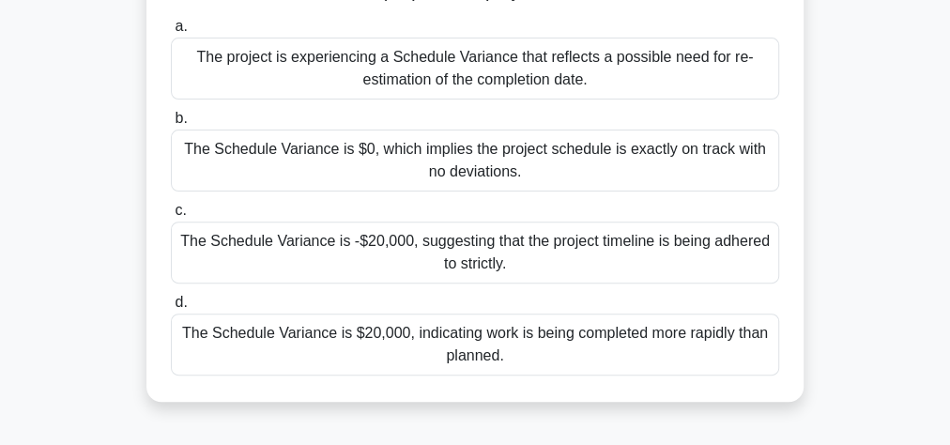
scroll to position [150, 0]
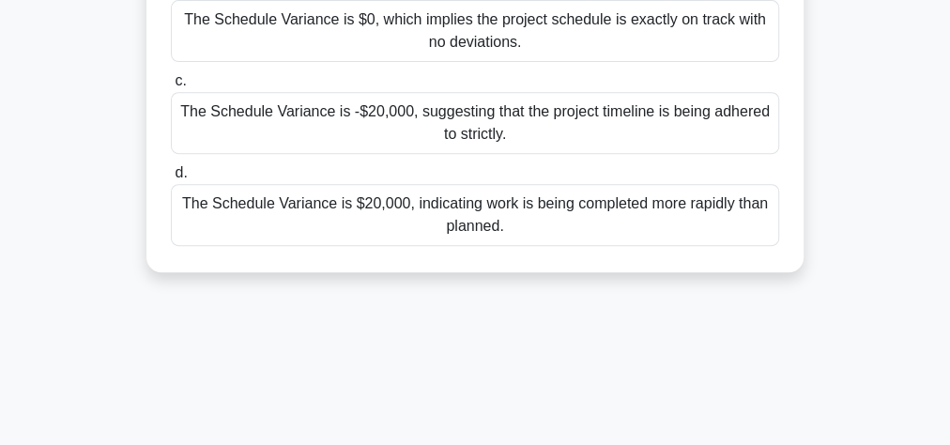
click at [354, 208] on div "The Schedule Variance is $20,000, indicating work is being completed more rapid…" at bounding box center [475, 215] width 608 height 62
click at [171, 179] on input "d. The Schedule Variance is $20,000, indicating work is being completed more ra…" at bounding box center [171, 173] width 0 height 12
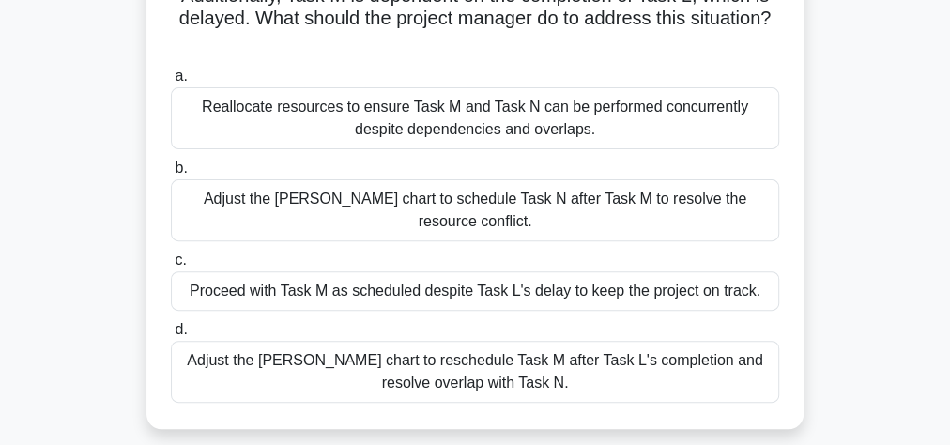
scroll to position [225, 0]
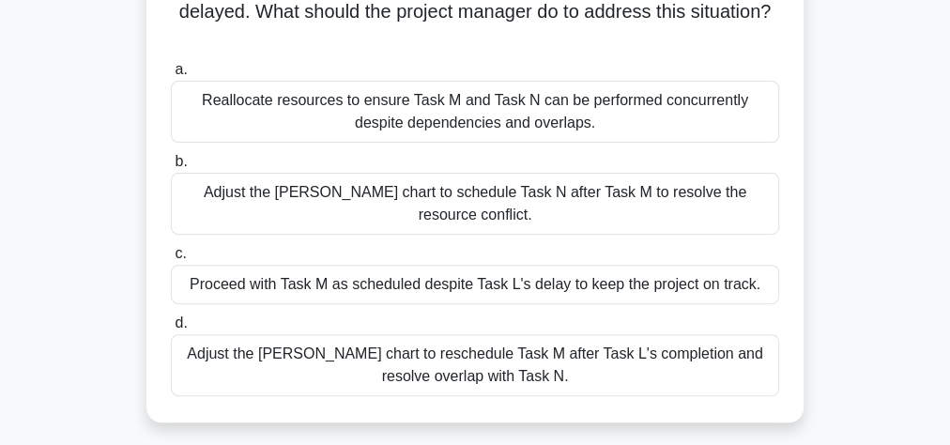
click at [479, 129] on div "Reallocate resources to ensure Task M and Task N can be performed concurrently …" at bounding box center [475, 112] width 608 height 62
click at [171, 76] on input "a. Reallocate resources to ensure Task M and Task N can be performed concurrent…" at bounding box center [171, 70] width 0 height 12
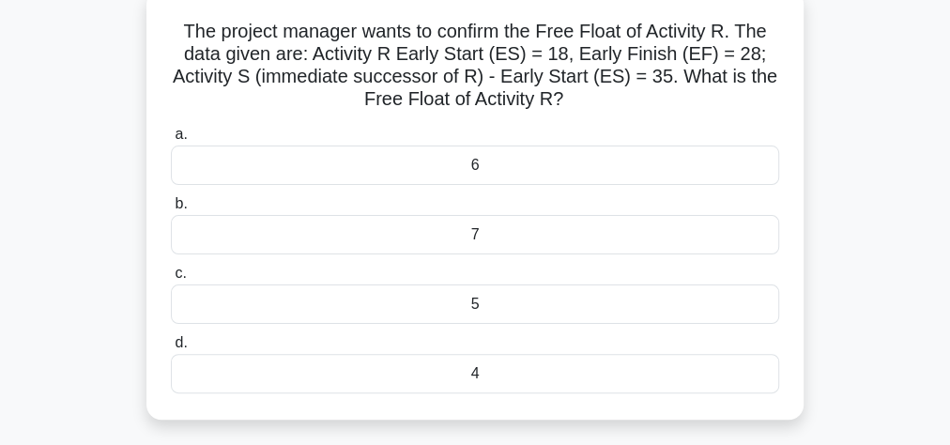
scroll to position [150, 0]
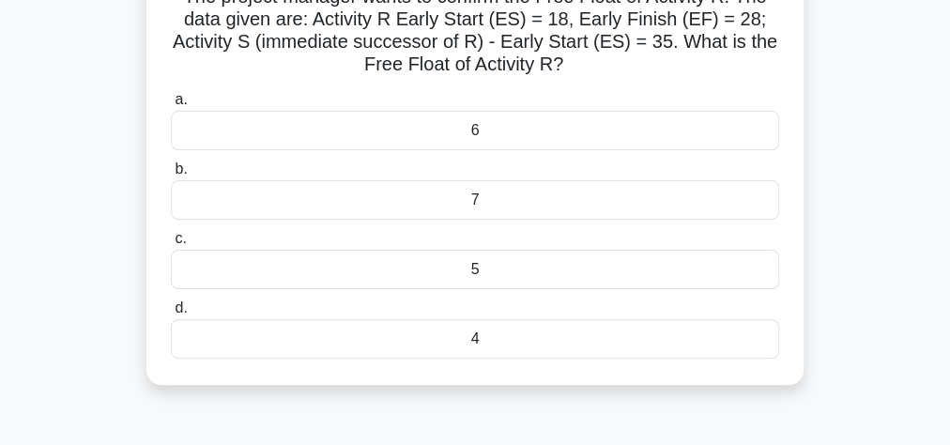
click at [544, 195] on div "7" at bounding box center [475, 199] width 608 height 39
click at [171, 176] on input "b. 7" at bounding box center [171, 169] width 0 height 12
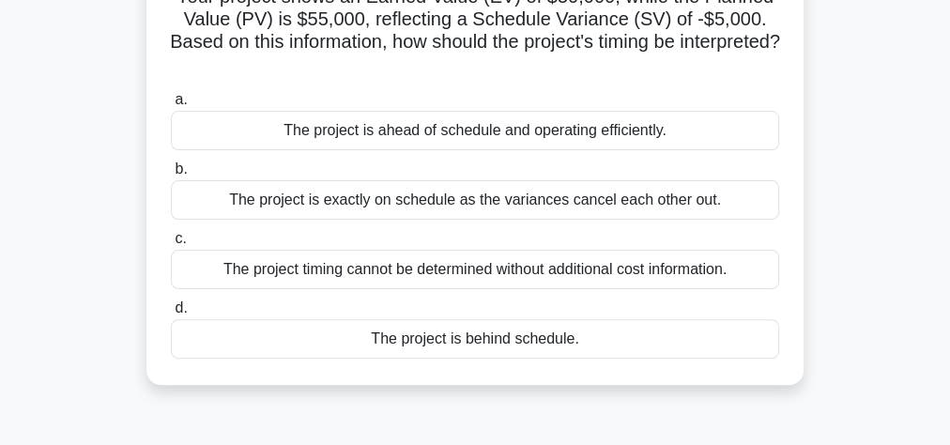
click at [506, 339] on div "The project is behind schedule." at bounding box center [475, 338] width 608 height 39
click at [171, 314] on input "d. The project is behind schedule." at bounding box center [171, 308] width 0 height 12
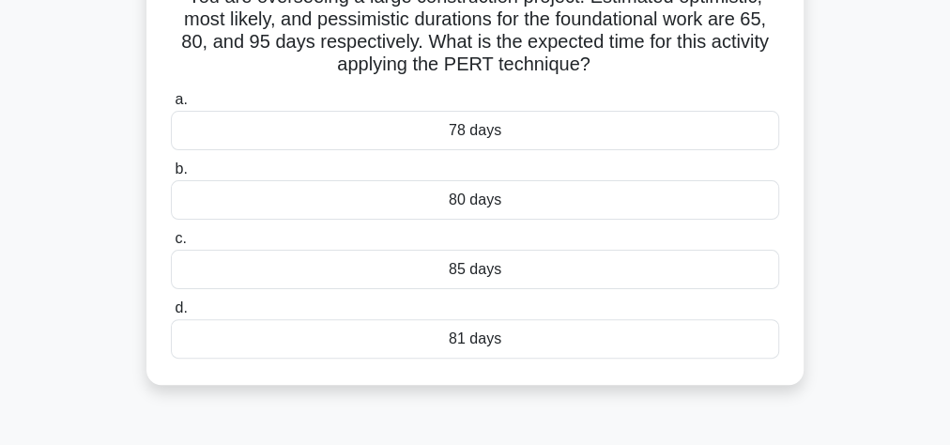
click at [487, 205] on div "80 days" at bounding box center [475, 199] width 608 height 39
click at [171, 176] on input "b. 80 days" at bounding box center [171, 169] width 0 height 12
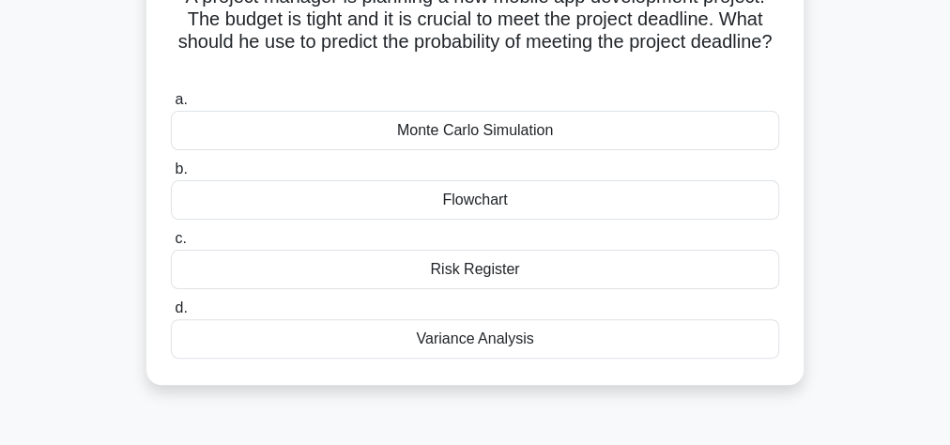
click at [438, 136] on div "Monte Carlo Simulation" at bounding box center [475, 130] width 608 height 39
click at [171, 106] on input "a. Monte Carlo Simulation" at bounding box center [171, 100] width 0 height 12
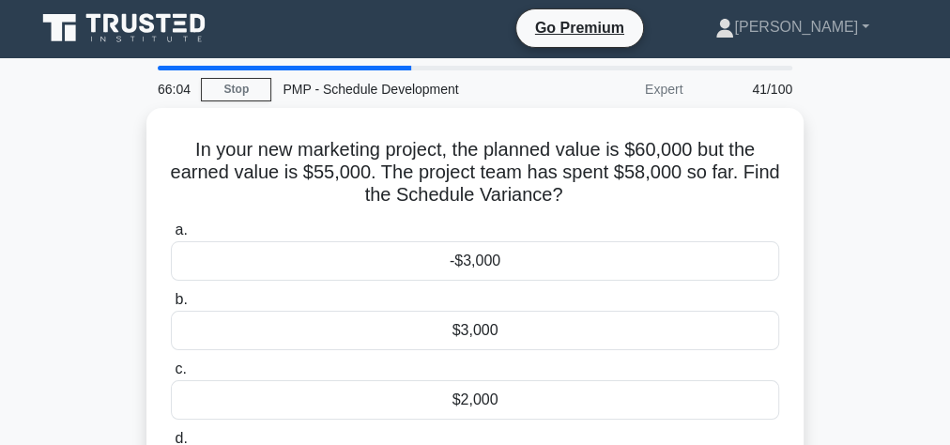
scroll to position [0, 0]
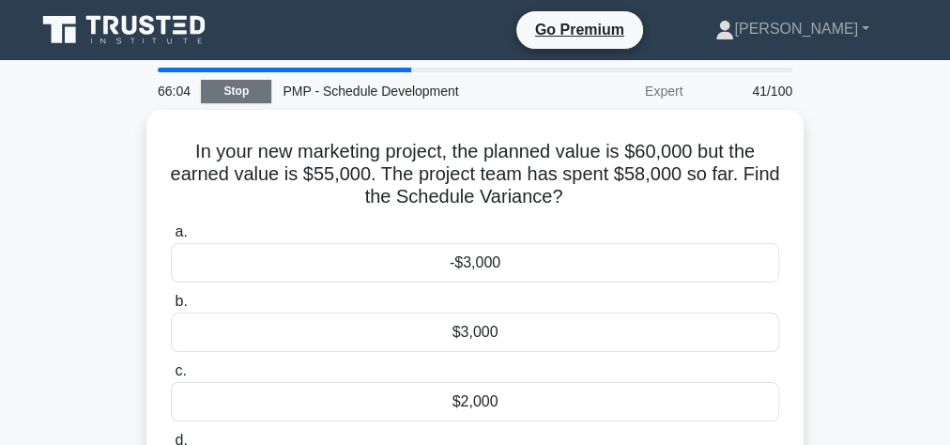
click at [251, 93] on link "Stop" at bounding box center [236, 91] width 70 height 23
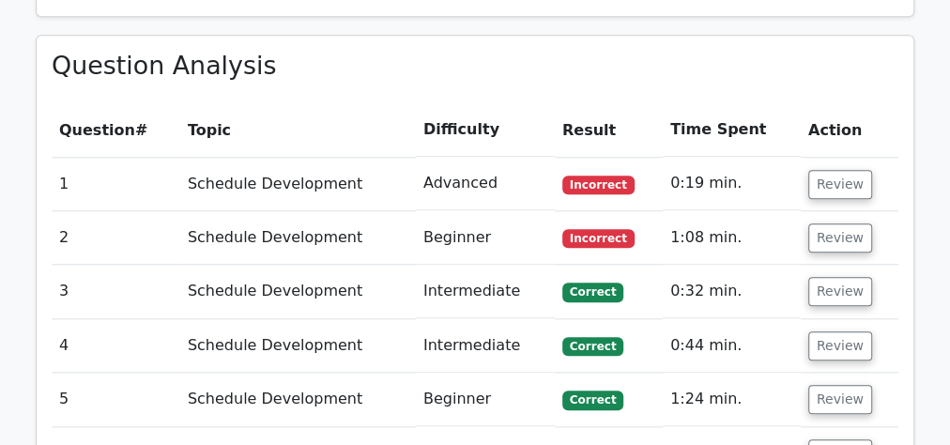
scroll to position [826, 0]
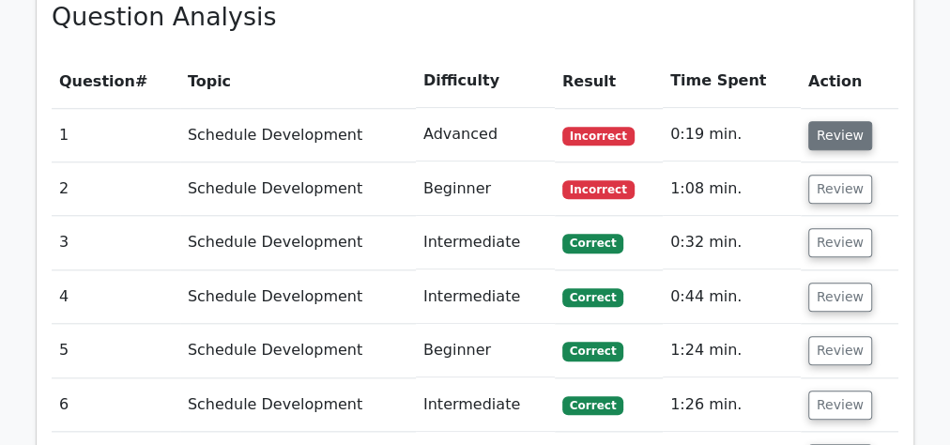
click at [834, 132] on button "Review" at bounding box center [840, 135] width 64 height 29
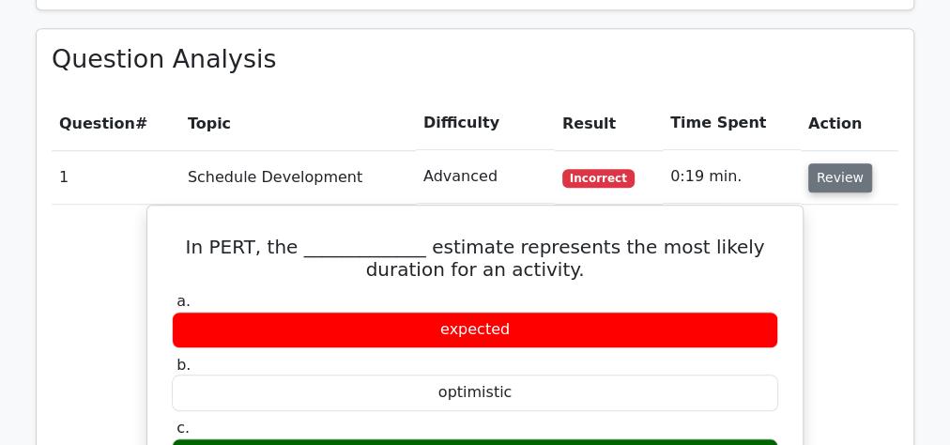
scroll to position [751, 0]
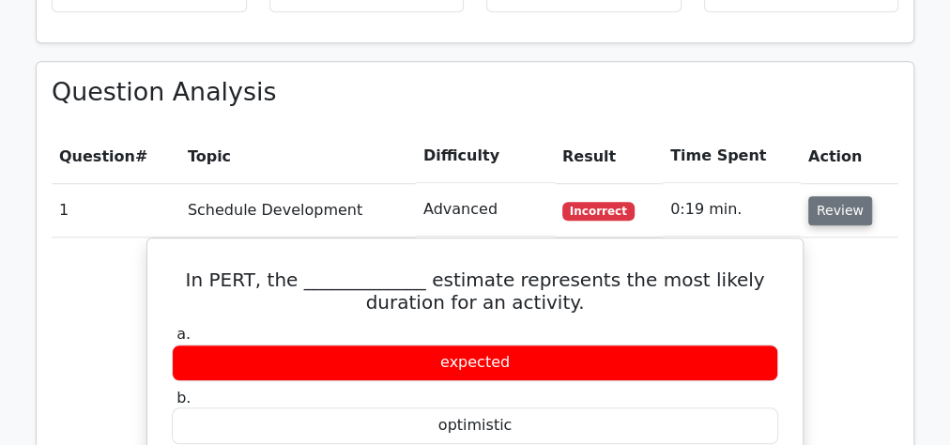
click at [830, 207] on button "Review" at bounding box center [840, 210] width 64 height 29
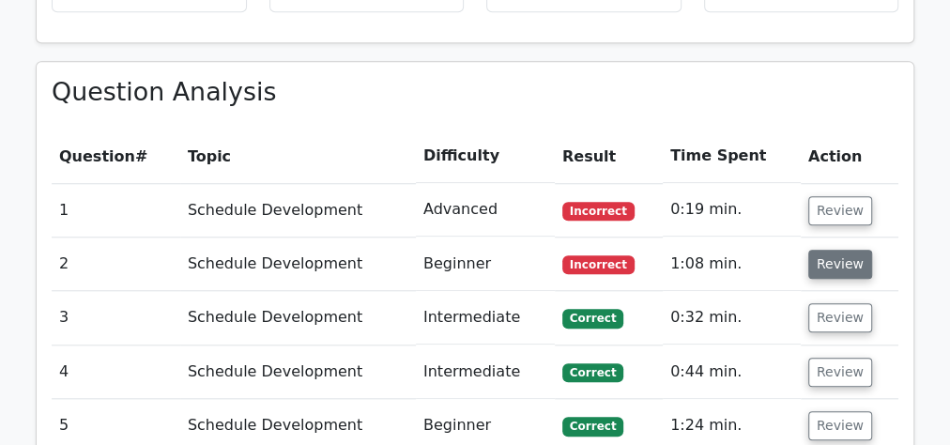
click at [830, 262] on button "Review" at bounding box center [840, 264] width 64 height 29
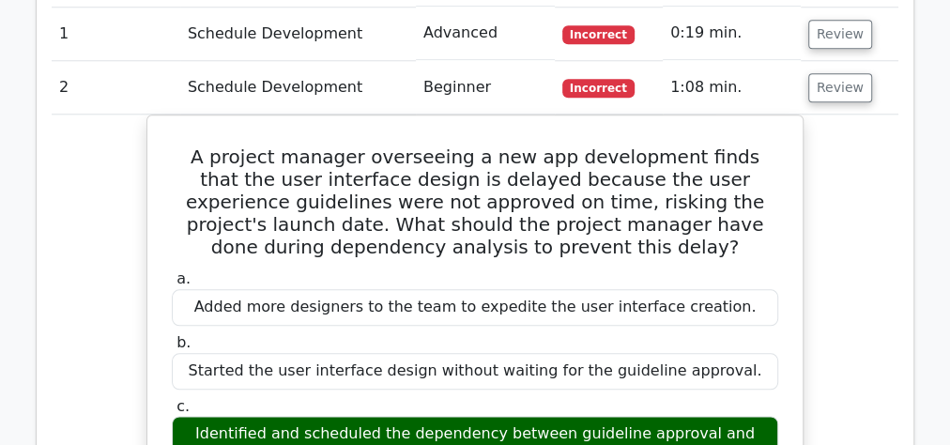
scroll to position [901, 0]
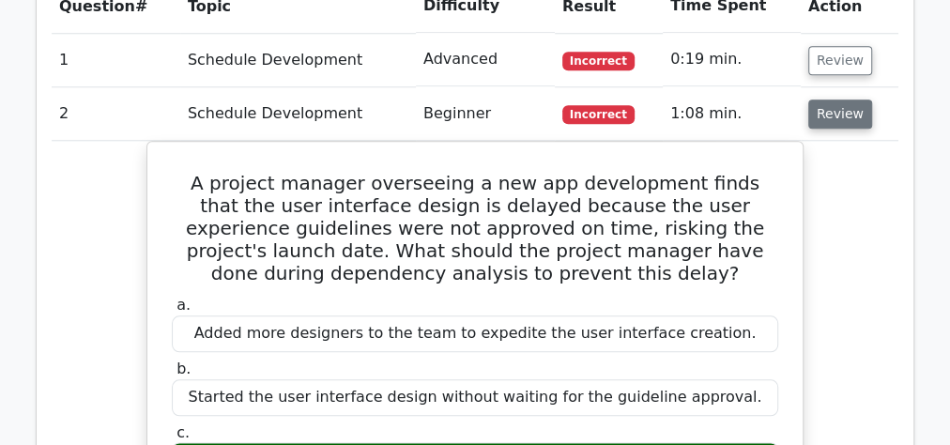
click at [839, 123] on button "Review" at bounding box center [840, 114] width 64 height 29
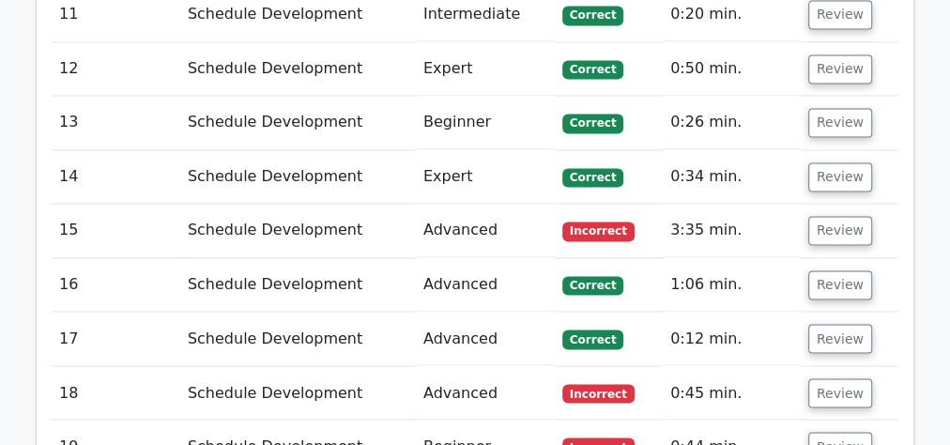
scroll to position [1577, 0]
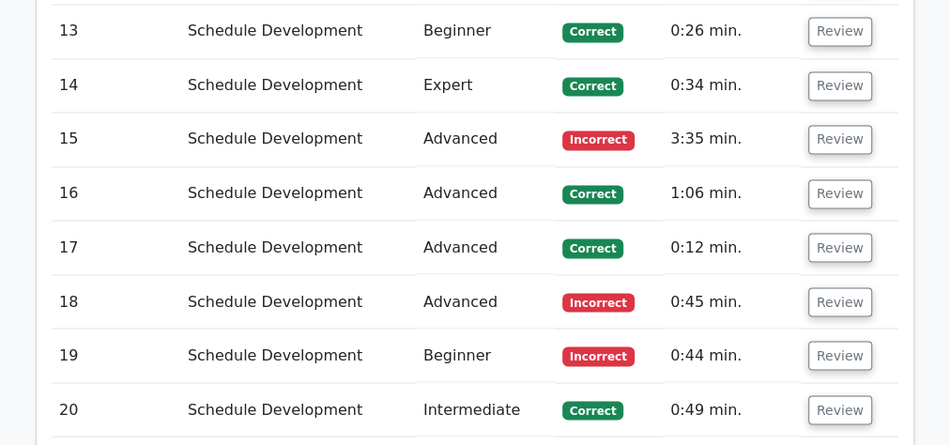
click at [837, 143] on td "Review" at bounding box center [850, 140] width 98 height 54
click at [838, 137] on button "Review" at bounding box center [840, 139] width 64 height 29
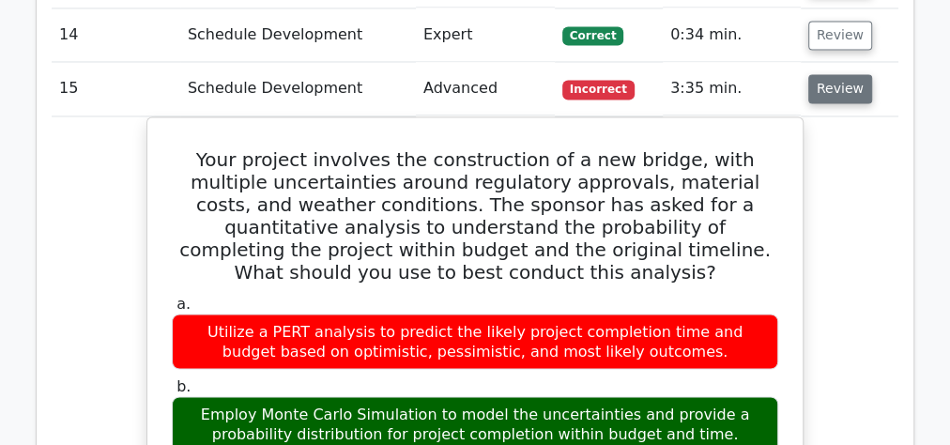
scroll to position [1652, 0]
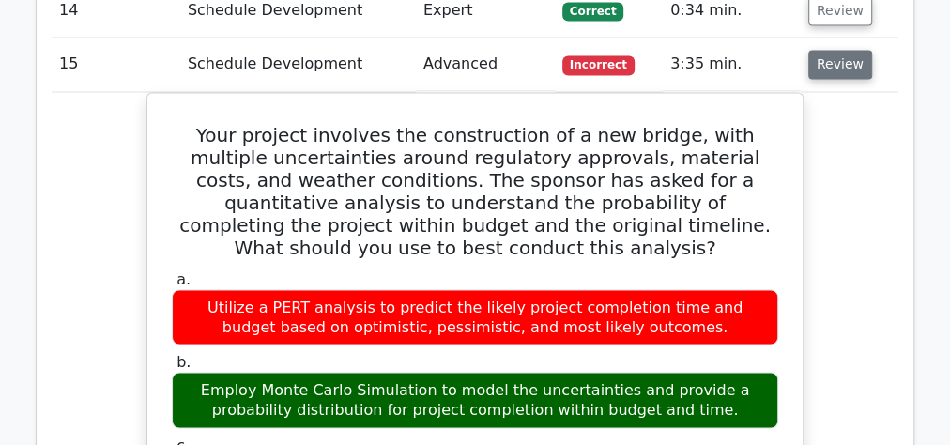
click at [837, 61] on button "Review" at bounding box center [840, 64] width 64 height 29
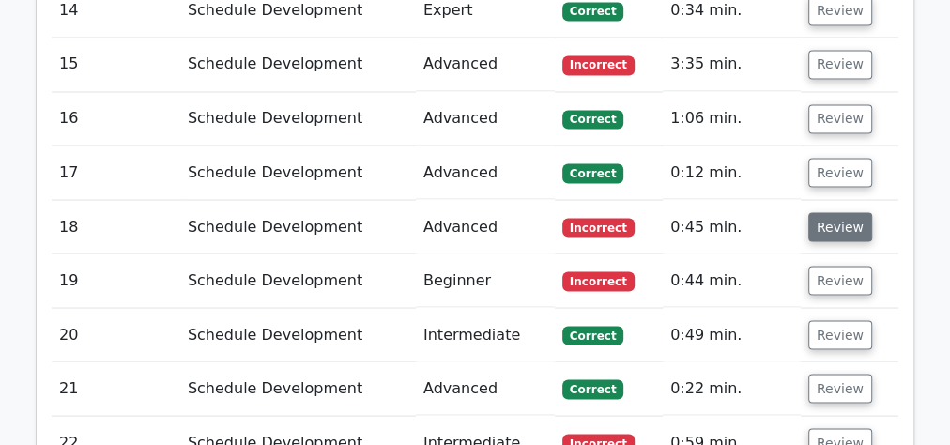
click at [836, 212] on button "Review" at bounding box center [840, 226] width 64 height 29
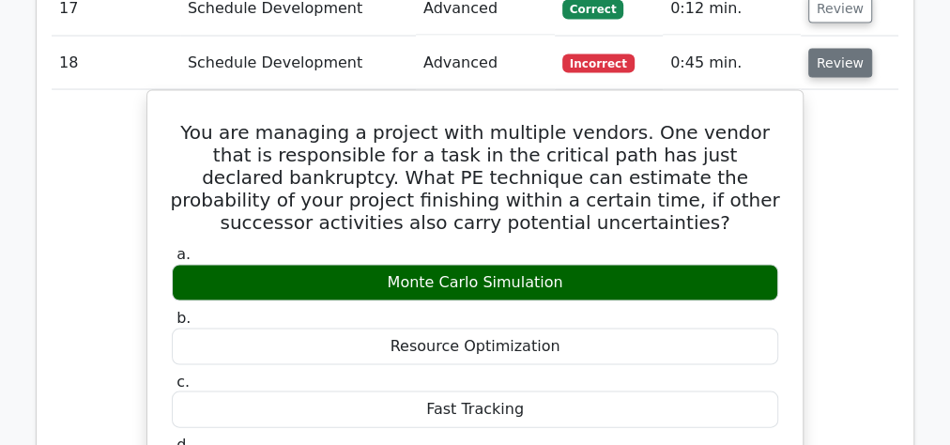
scroll to position [1802, 0]
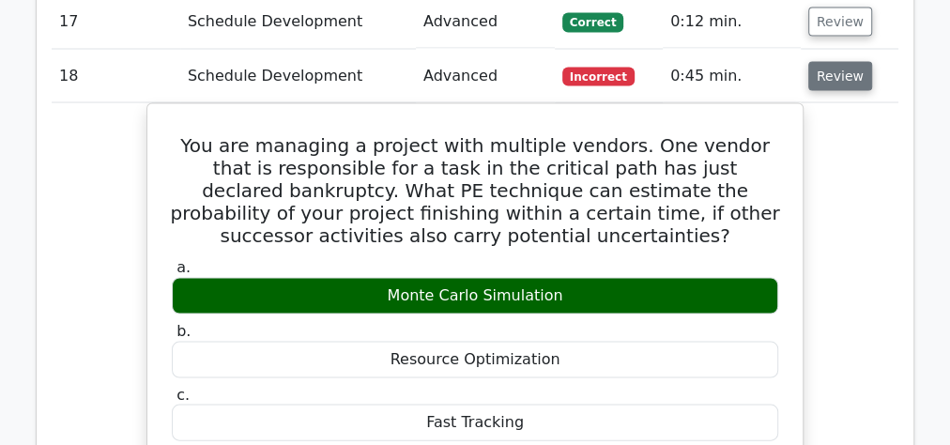
click at [830, 62] on button "Review" at bounding box center [840, 76] width 64 height 29
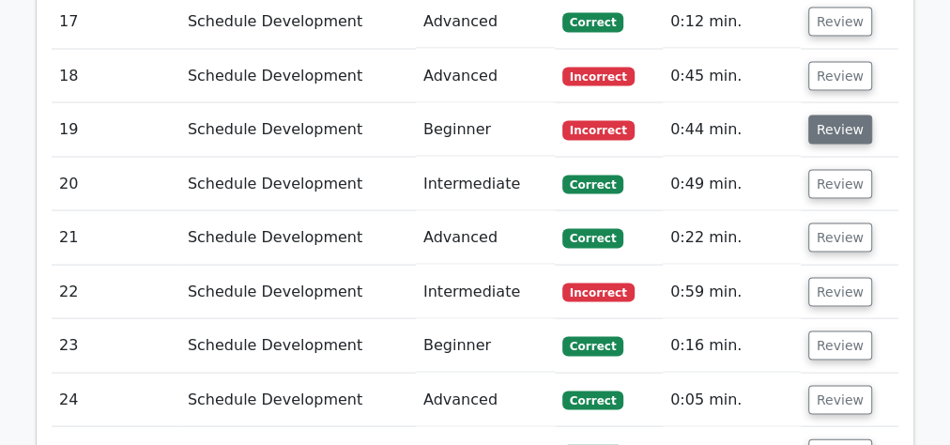
click at [837, 124] on button "Review" at bounding box center [840, 129] width 64 height 29
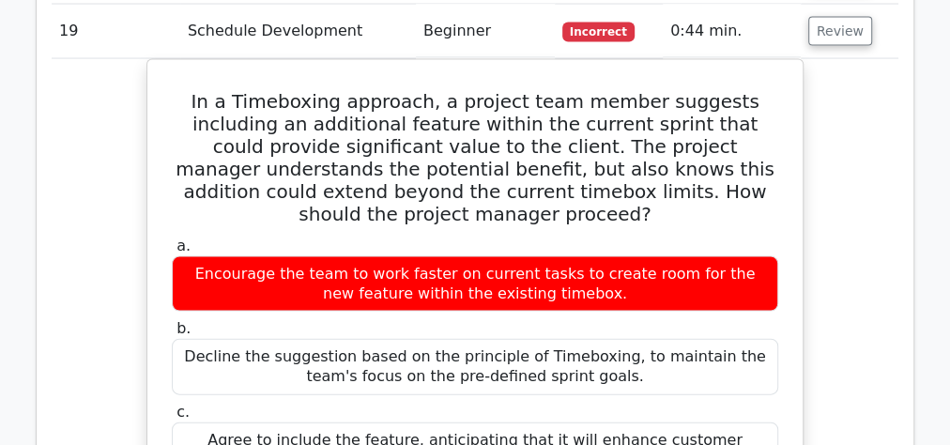
scroll to position [1877, 0]
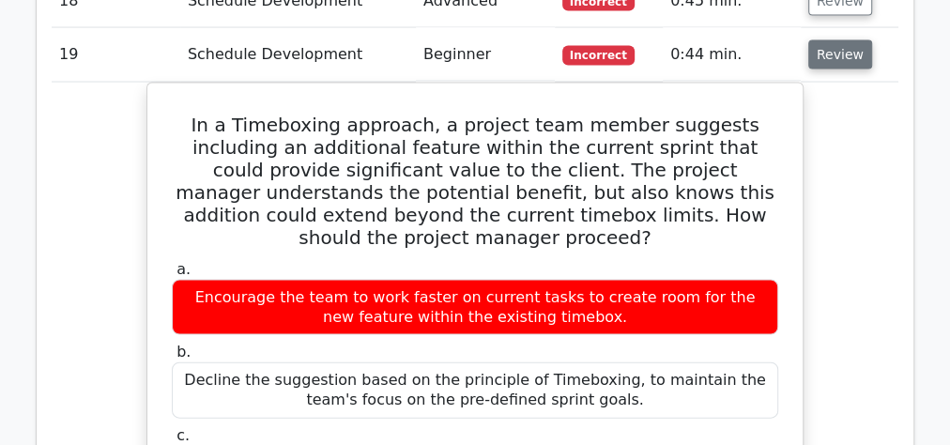
click at [830, 50] on button "Review" at bounding box center [840, 54] width 64 height 29
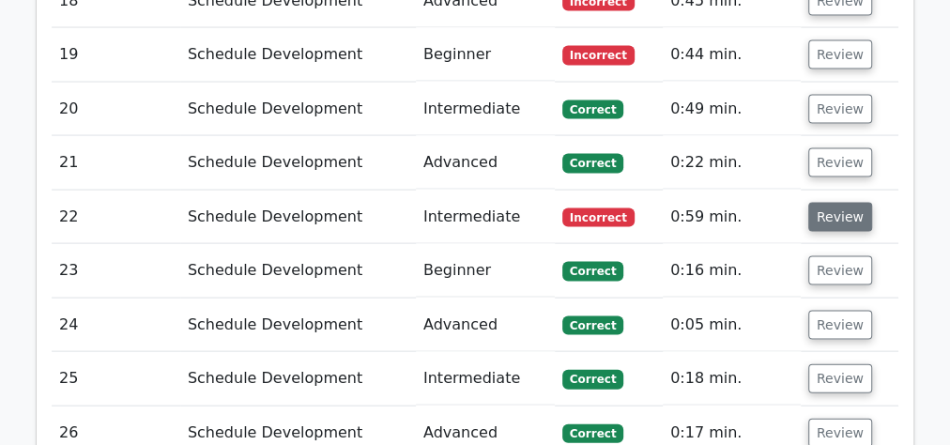
click at [842, 203] on button "Review" at bounding box center [840, 217] width 64 height 29
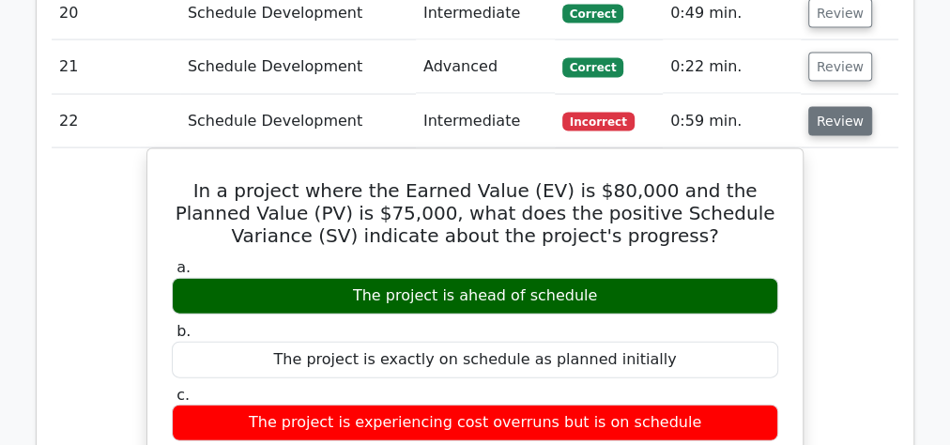
scroll to position [1953, 0]
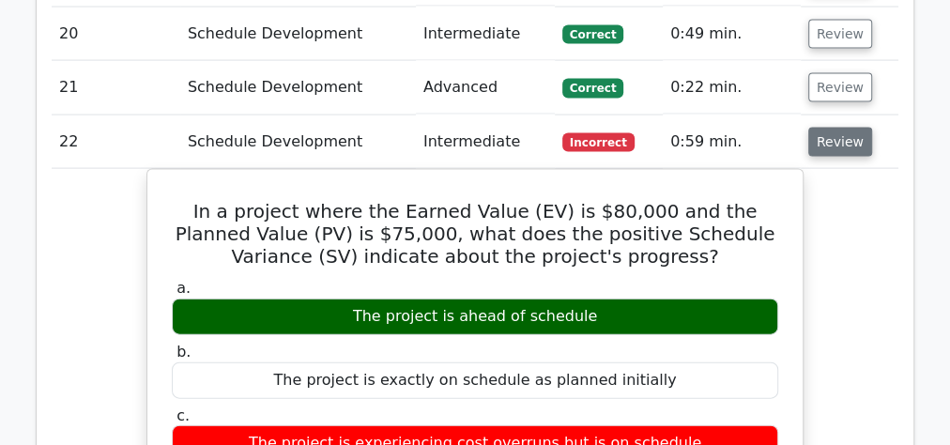
click at [842, 128] on button "Review" at bounding box center [840, 142] width 64 height 29
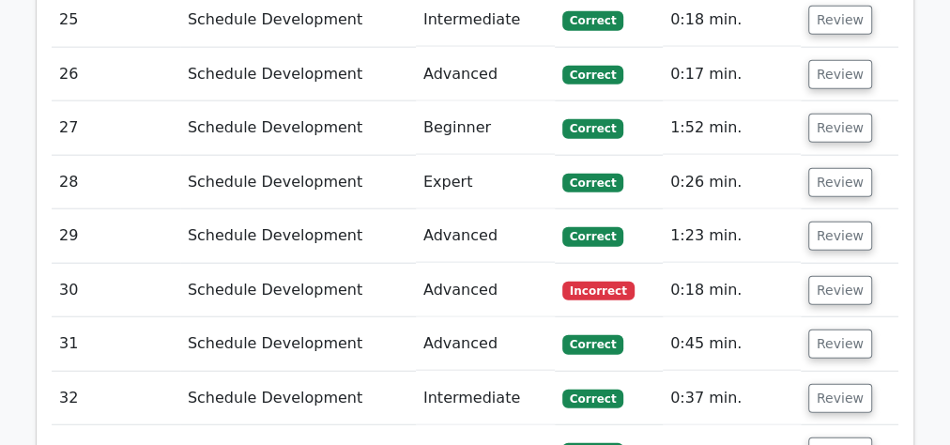
scroll to position [2328, 0]
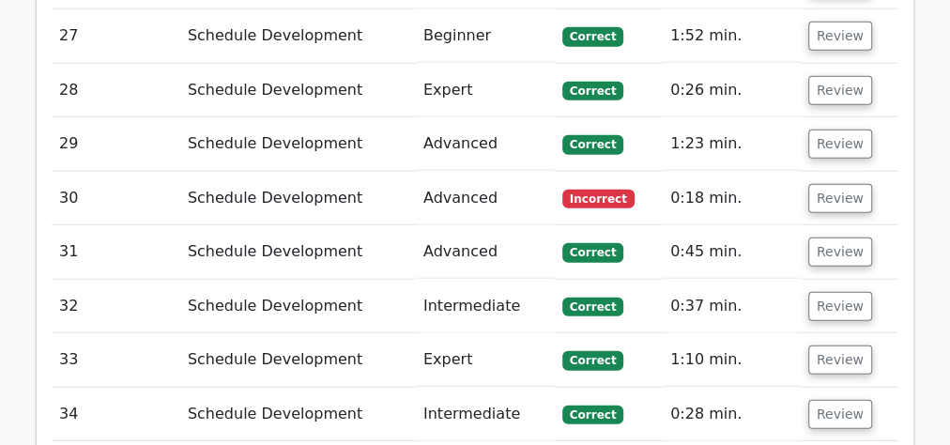
click at [836, 192] on td "Review" at bounding box center [850, 199] width 98 height 54
click at [835, 184] on button "Review" at bounding box center [840, 198] width 64 height 29
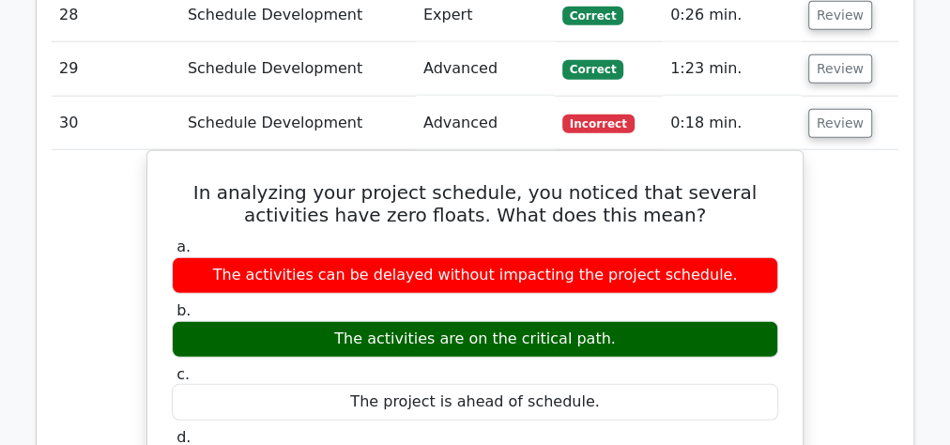
scroll to position [2478, 0]
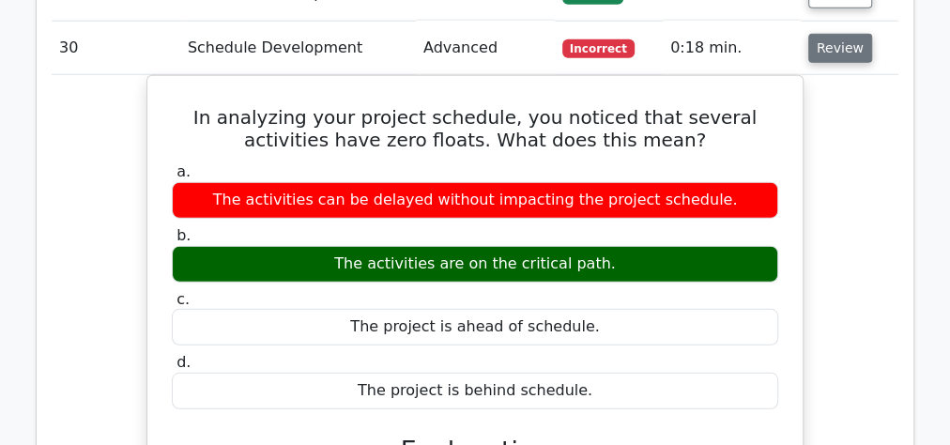
click at [823, 35] on button "Review" at bounding box center [840, 48] width 64 height 29
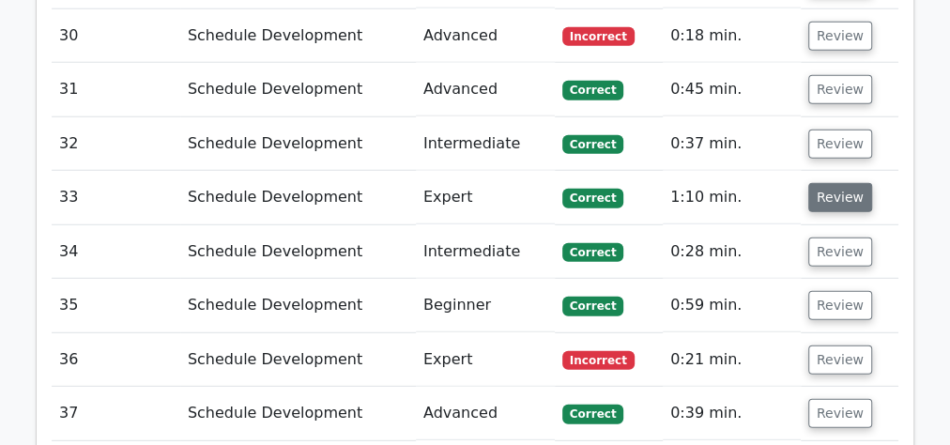
scroll to position [2779, 0]
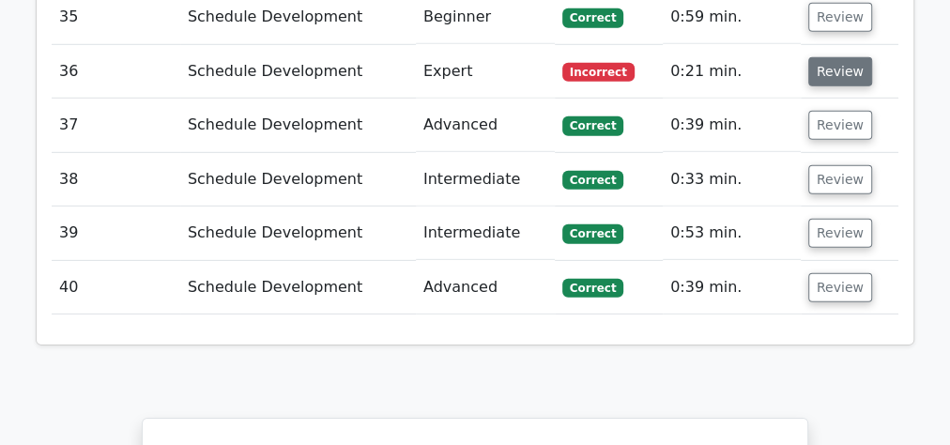
click at [850, 57] on button "Review" at bounding box center [840, 71] width 64 height 29
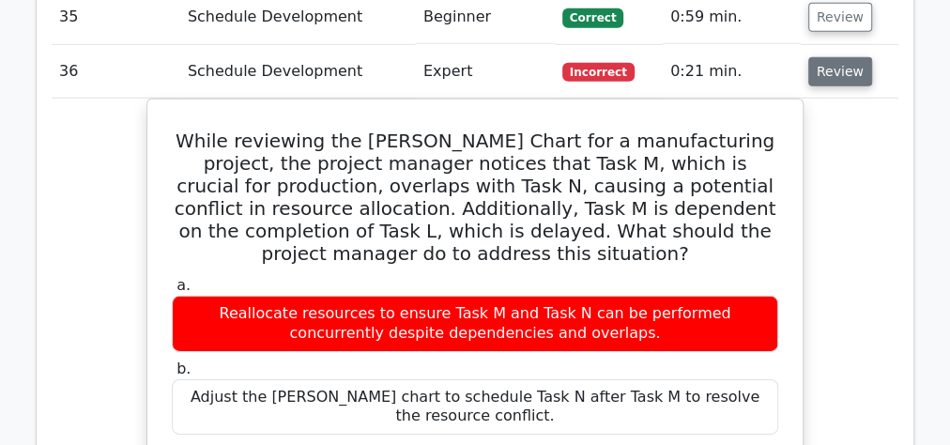
click at [850, 57] on button "Review" at bounding box center [840, 71] width 64 height 29
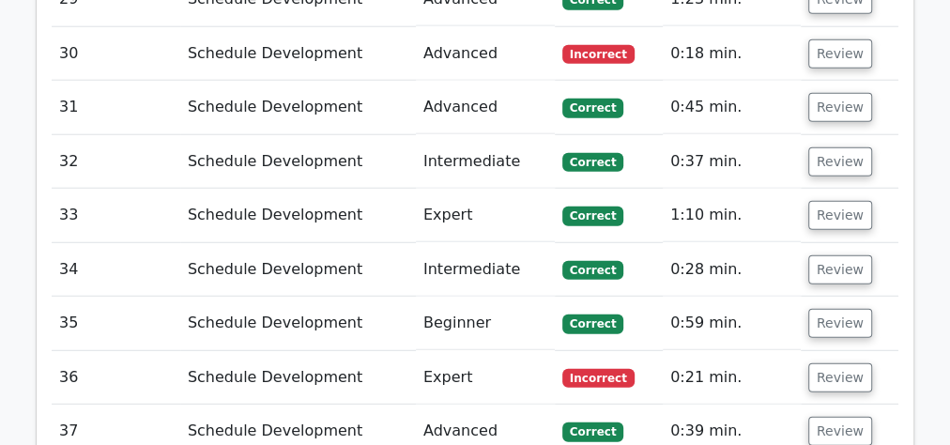
scroll to position [2553, 0]
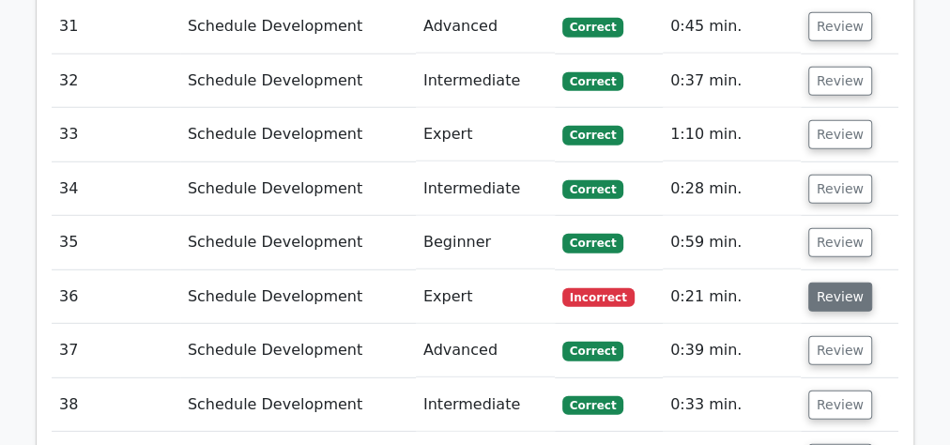
click at [820, 283] on button "Review" at bounding box center [840, 297] width 64 height 29
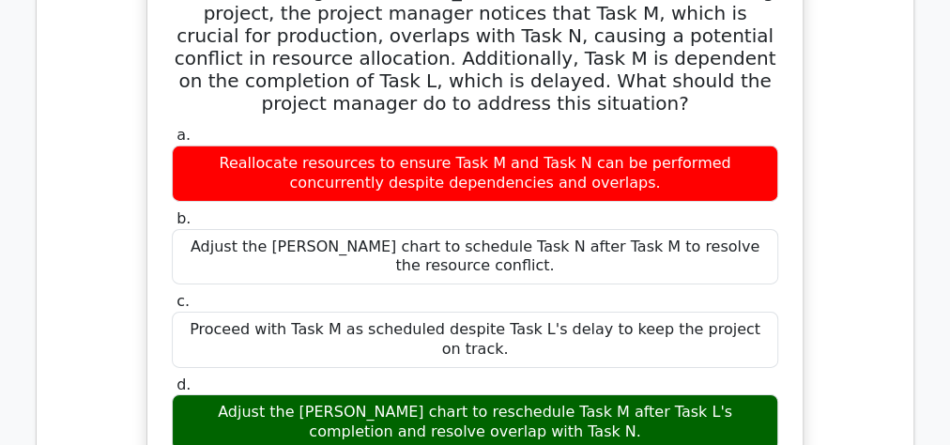
scroll to position [2703, 0]
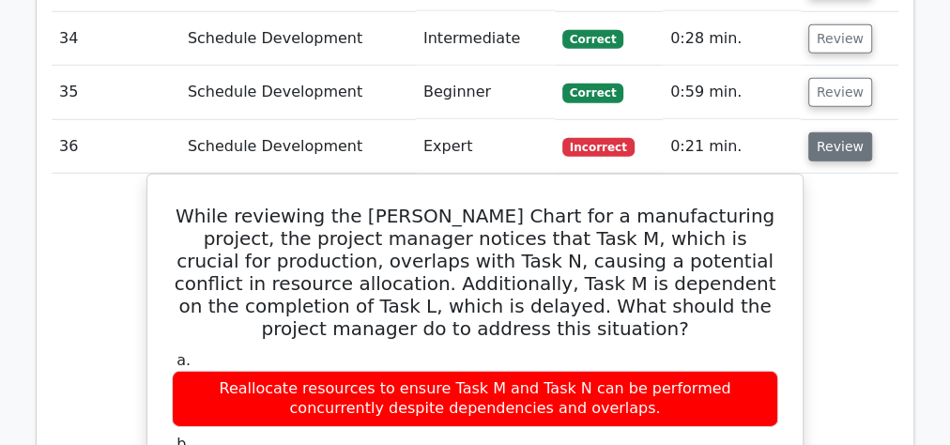
click at [842, 132] on button "Review" at bounding box center [840, 146] width 64 height 29
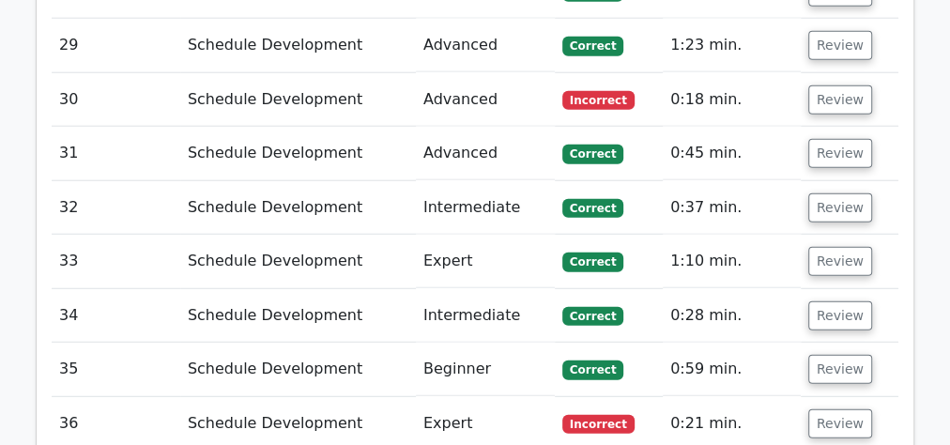
scroll to position [2403, 0]
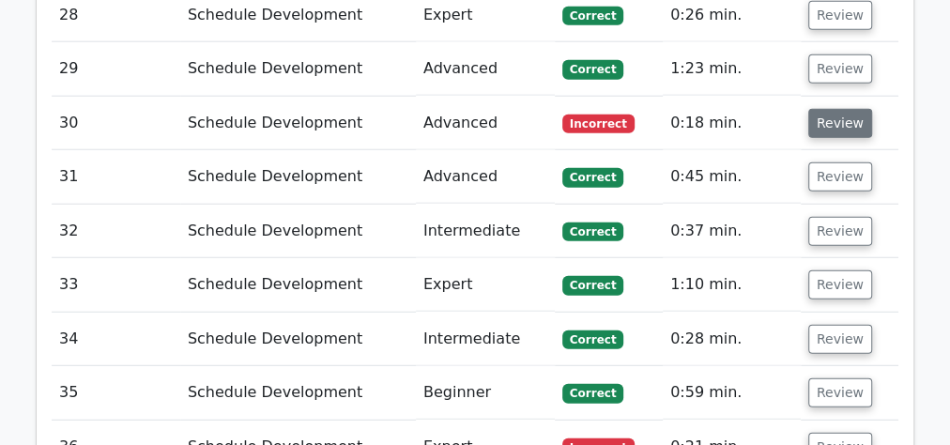
click at [815, 109] on button "Review" at bounding box center [840, 123] width 64 height 29
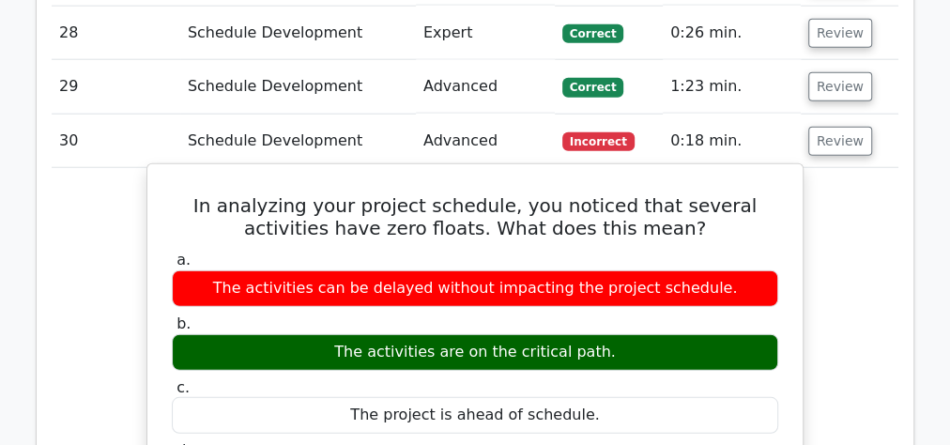
scroll to position [2328, 0]
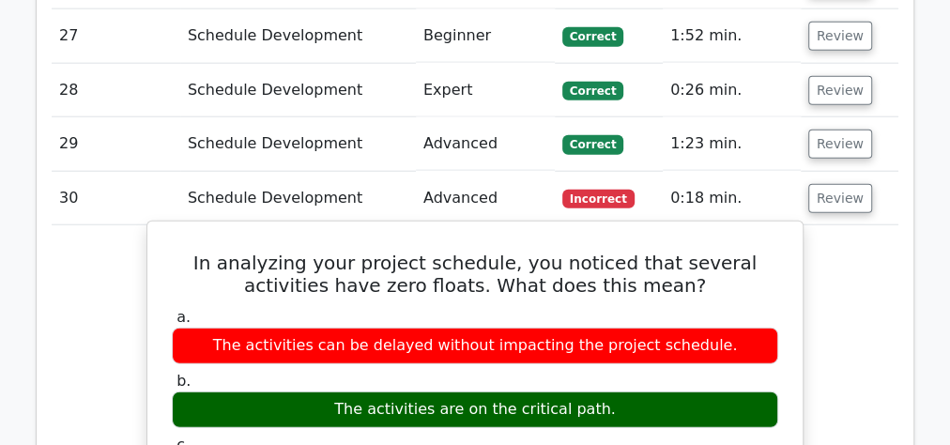
click at [426, 263] on h5 "In analyzing your project schedule, you noticed that several activities have ze…" at bounding box center [475, 274] width 610 height 45
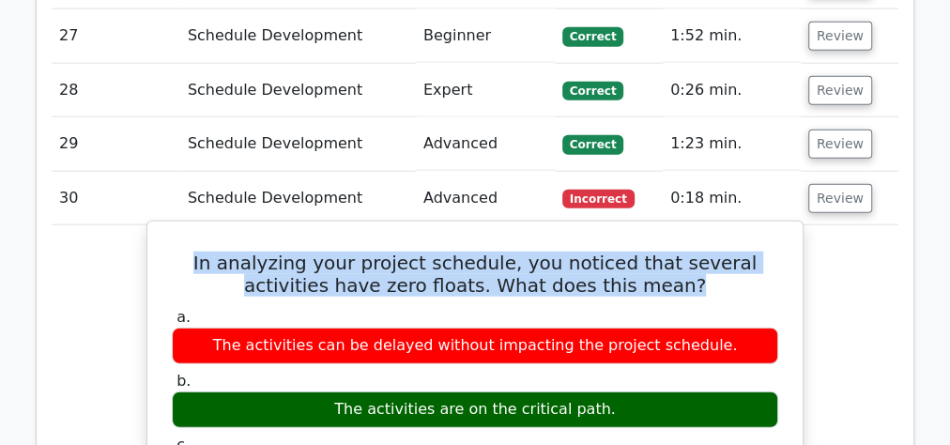
click at [426, 263] on h5 "In analyzing your project schedule, you noticed that several activities have ze…" at bounding box center [475, 274] width 610 height 45
click at [417, 264] on h5 "In analyzing your project schedule, you noticed that several activities have ze…" at bounding box center [475, 274] width 610 height 45
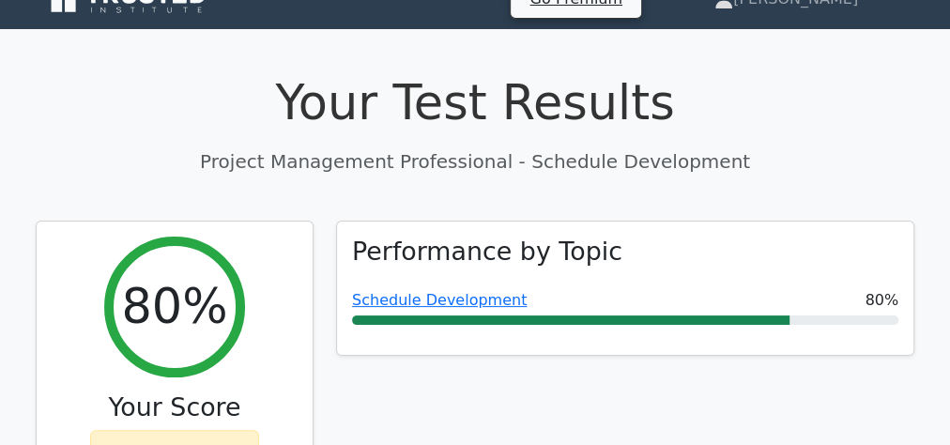
scroll to position [0, 0]
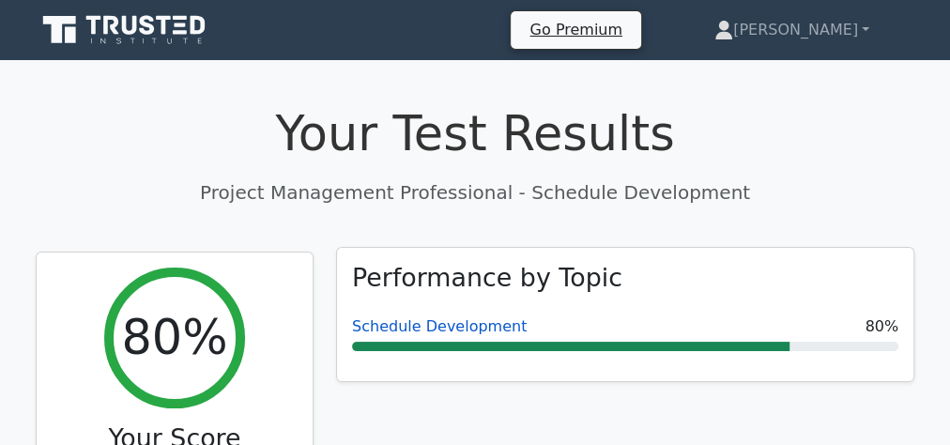
click at [401, 324] on link "Schedule Development" at bounding box center [439, 326] width 175 height 18
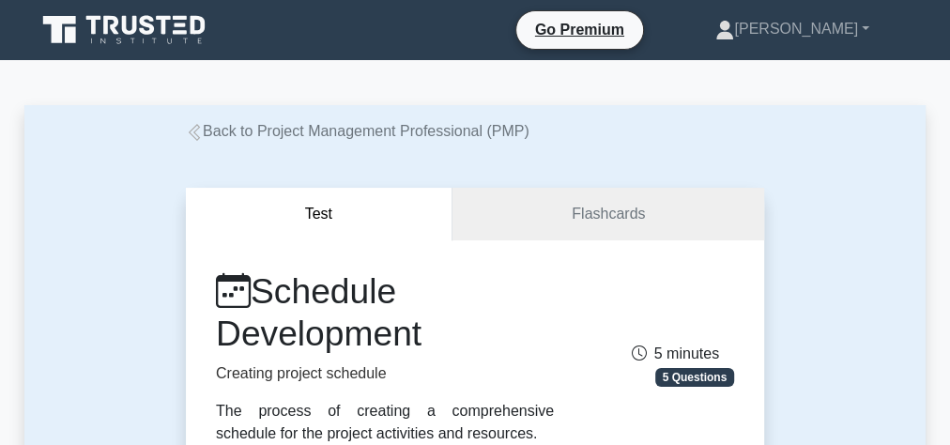
click at [281, 137] on link "Back to Project Management Professional (PMP)" at bounding box center [358, 131] width 344 height 16
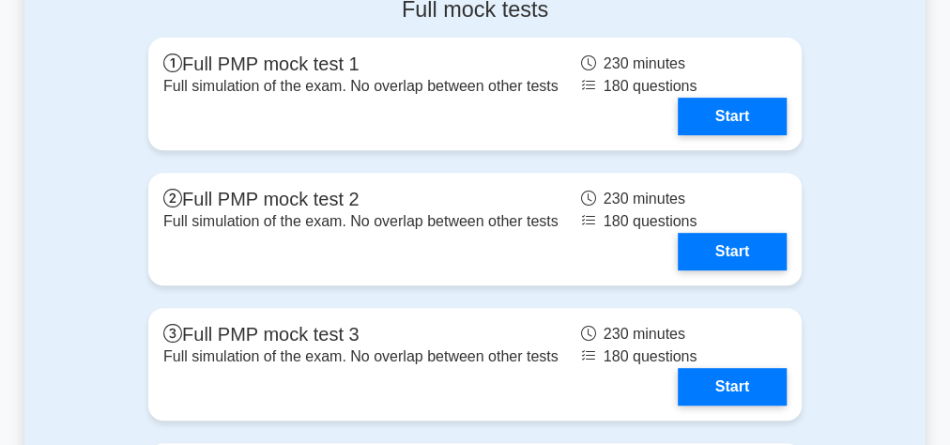
scroll to position [7435, 0]
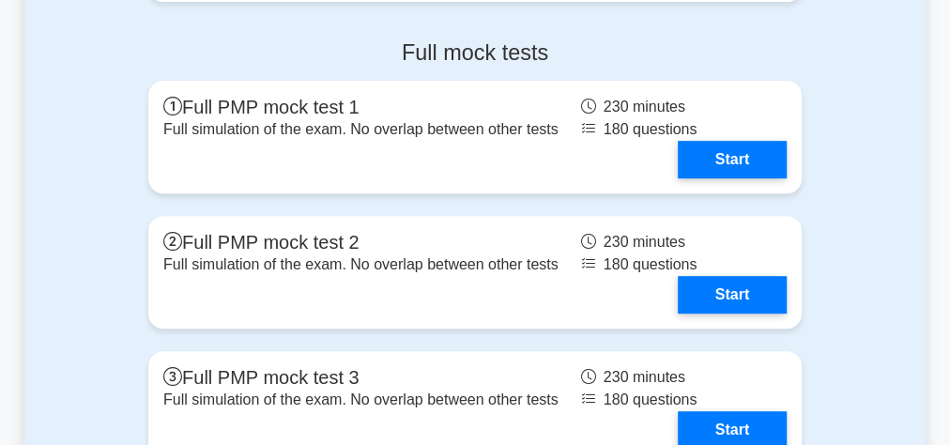
click at [109, 35] on div "Full mock tests Full PMP mock test 1 Full simulation of the exam. No overlap be…" at bounding box center [474, 390] width 901 height 732
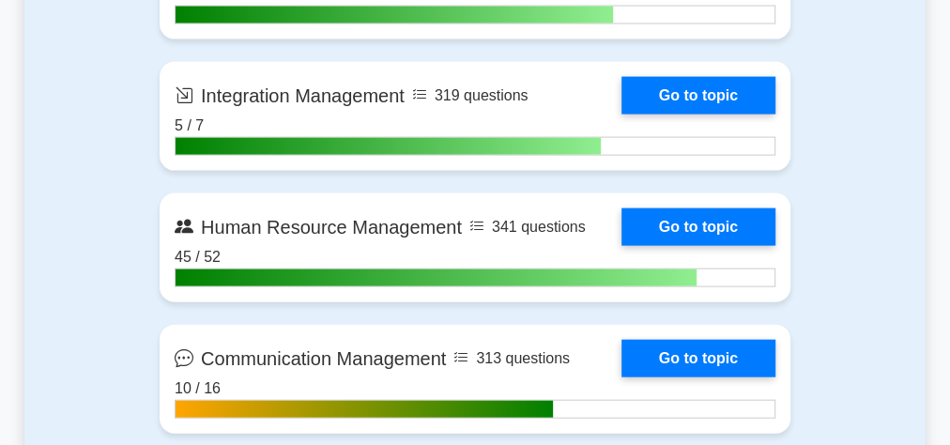
scroll to position [1877, 0]
